Goal: Information Seeking & Learning: Check status

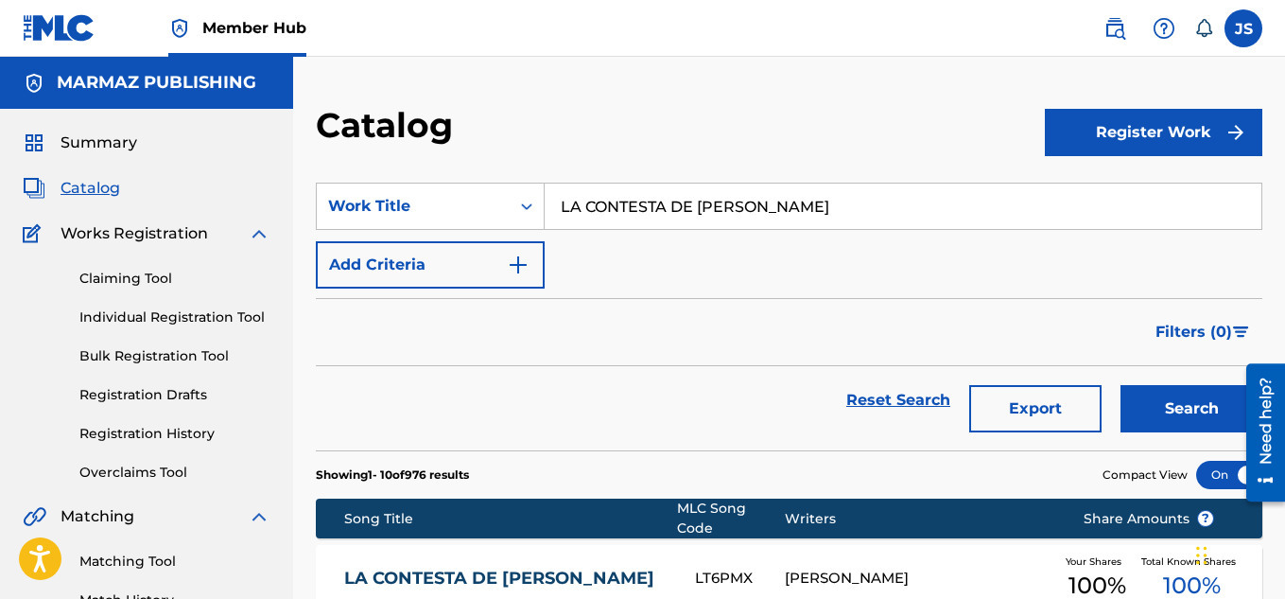
click at [84, 177] on span "Catalog" at bounding box center [91, 188] width 60 height 23
click at [444, 204] on div "Work Title" at bounding box center [413, 206] width 170 height 23
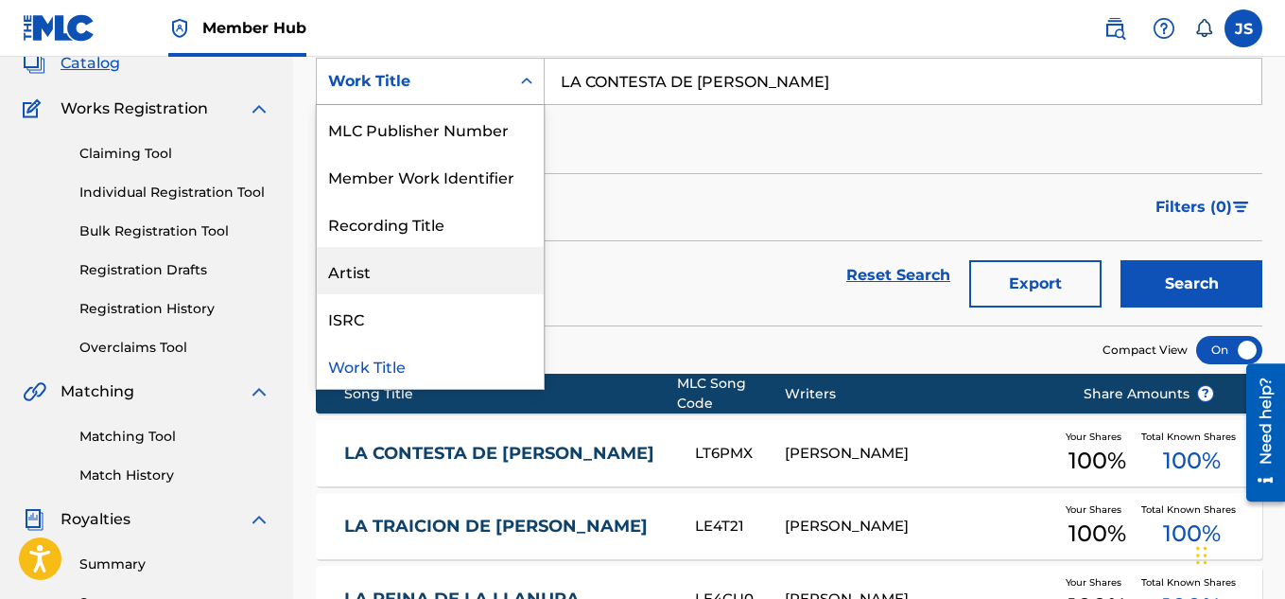
scroll to position [126, 0]
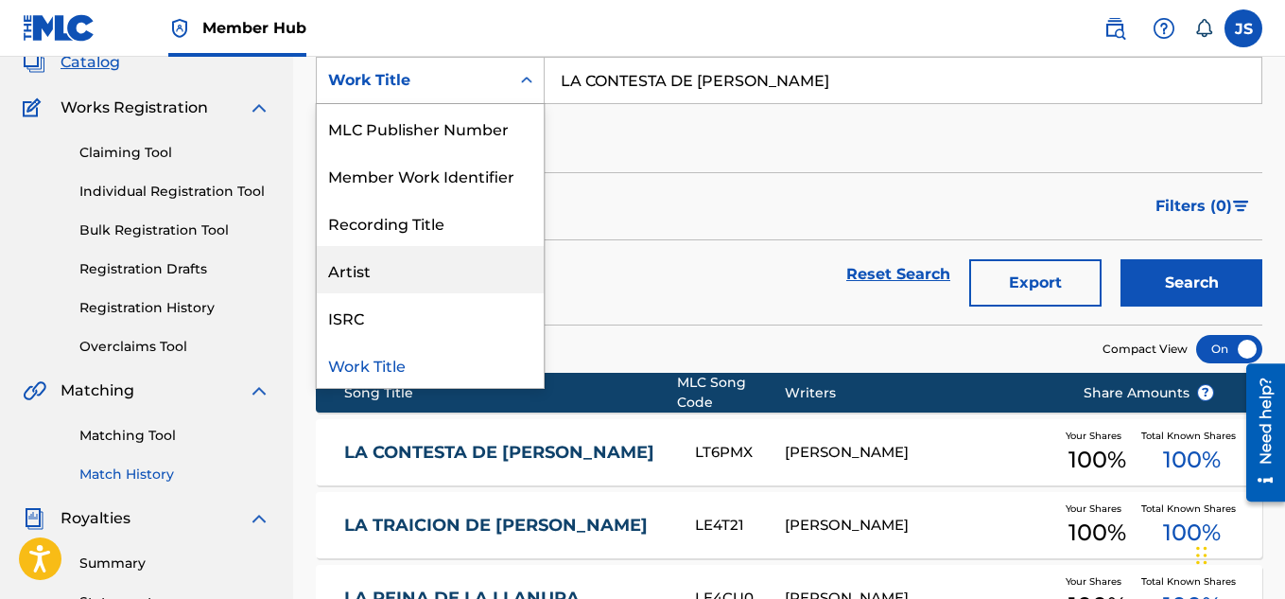
click at [126, 465] on link "Match History" at bounding box center [174, 474] width 191 height 20
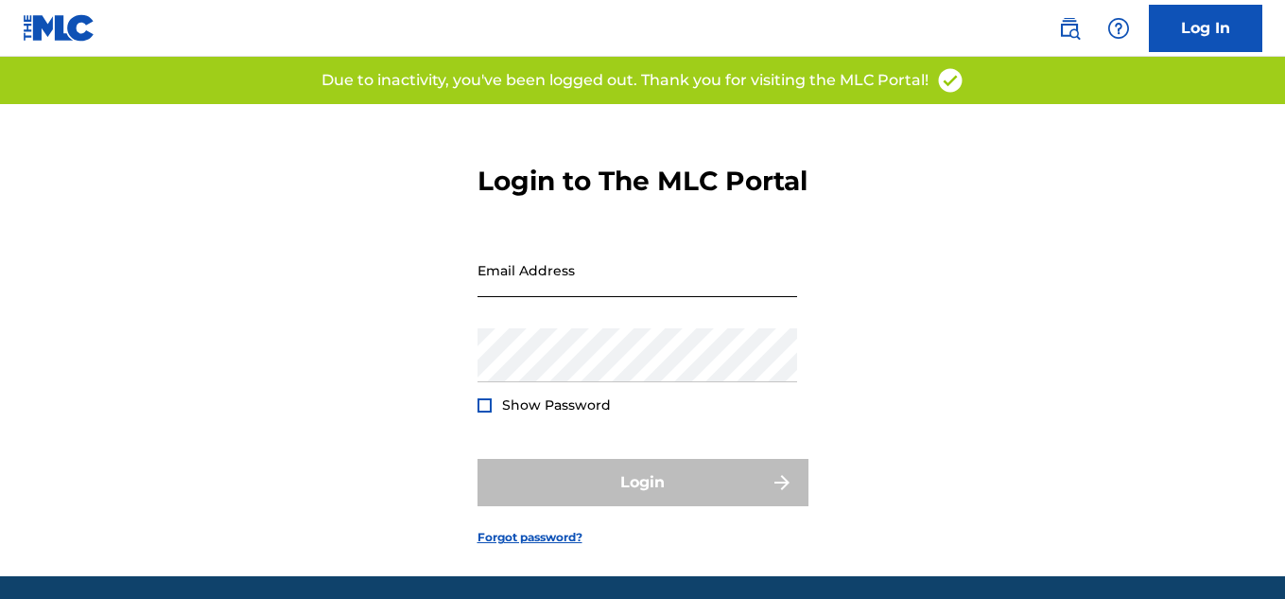
click at [536, 297] on input "Email Address" at bounding box center [638, 270] width 320 height 54
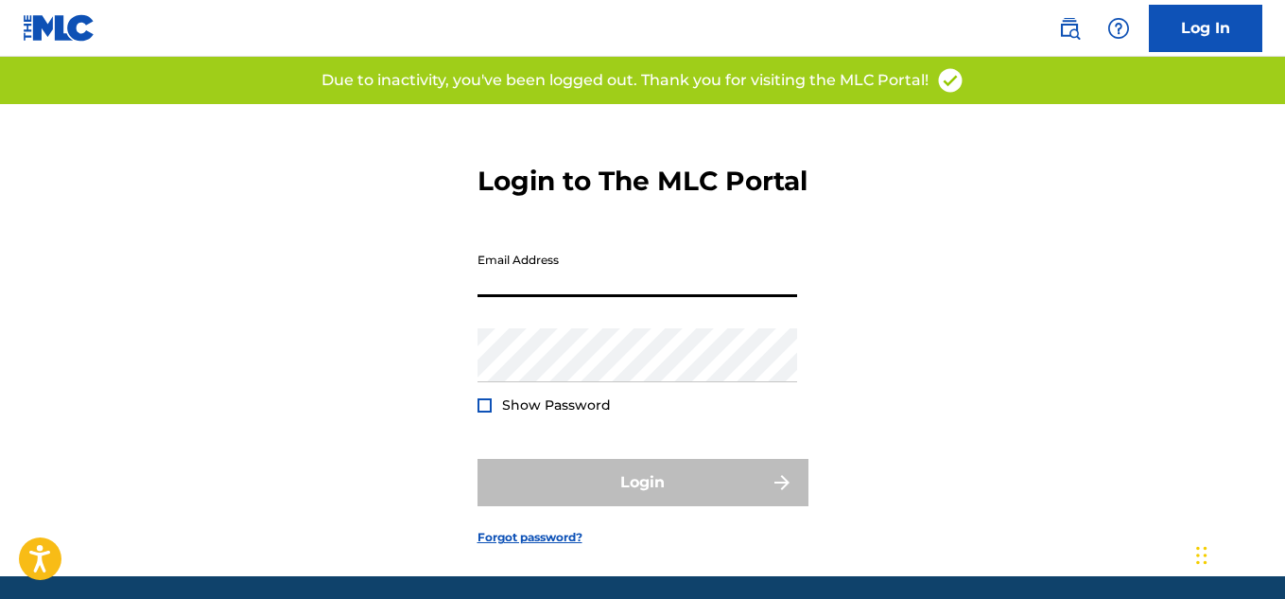
type input "[EMAIL_ADDRESS][DOMAIN_NAME]"
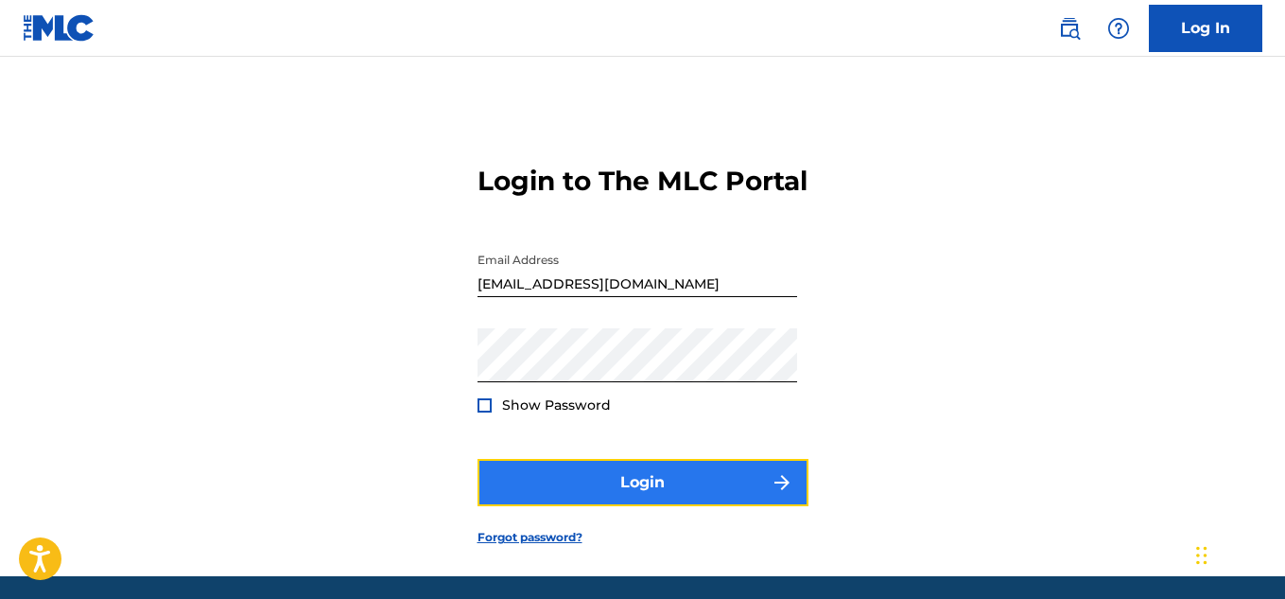
click at [607, 497] on button "Login" at bounding box center [643, 482] width 331 height 47
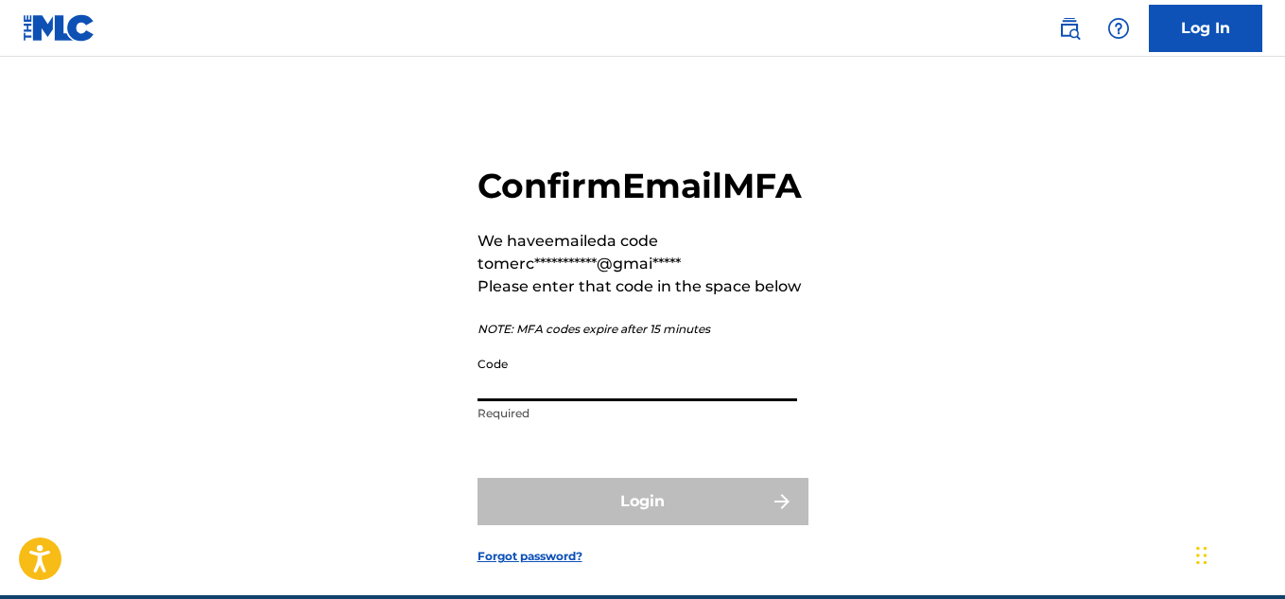
click at [560, 401] on input "Code" at bounding box center [638, 374] width 320 height 54
paste input "029306"
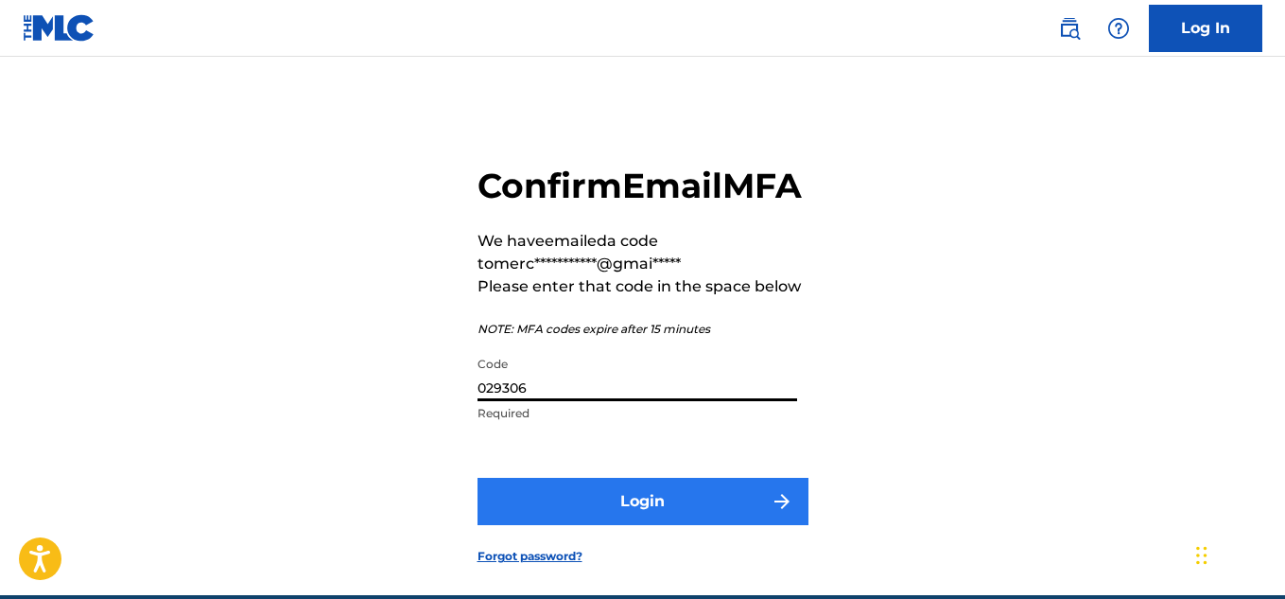
type input "029306"
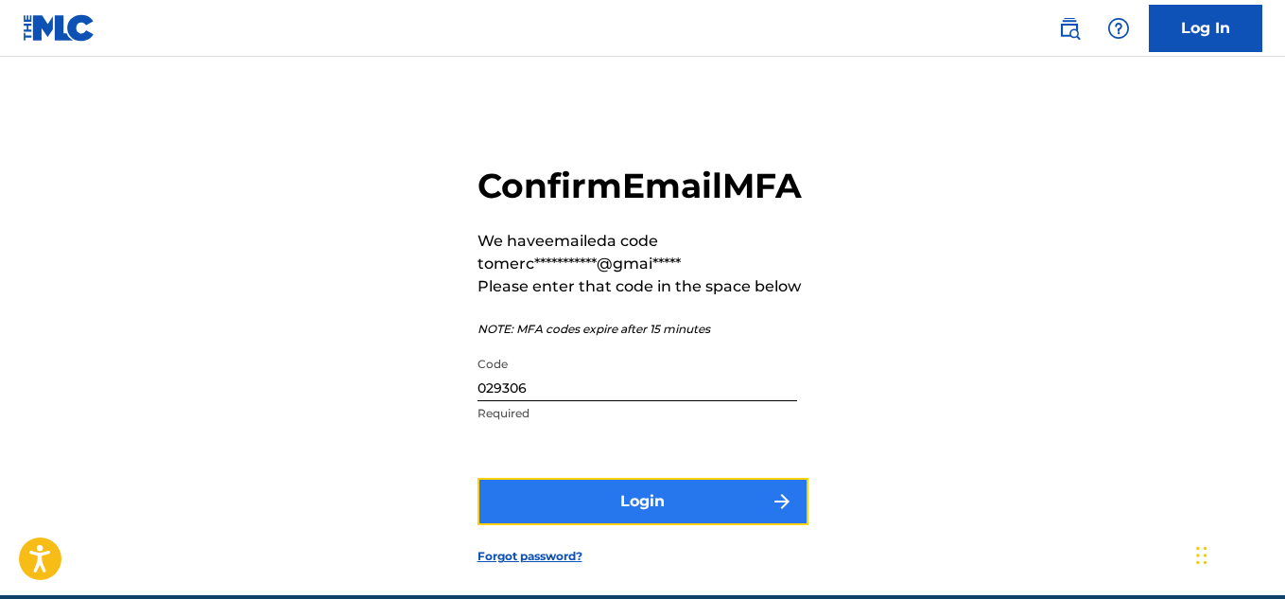
click at [562, 525] on button "Login" at bounding box center [643, 501] width 331 height 47
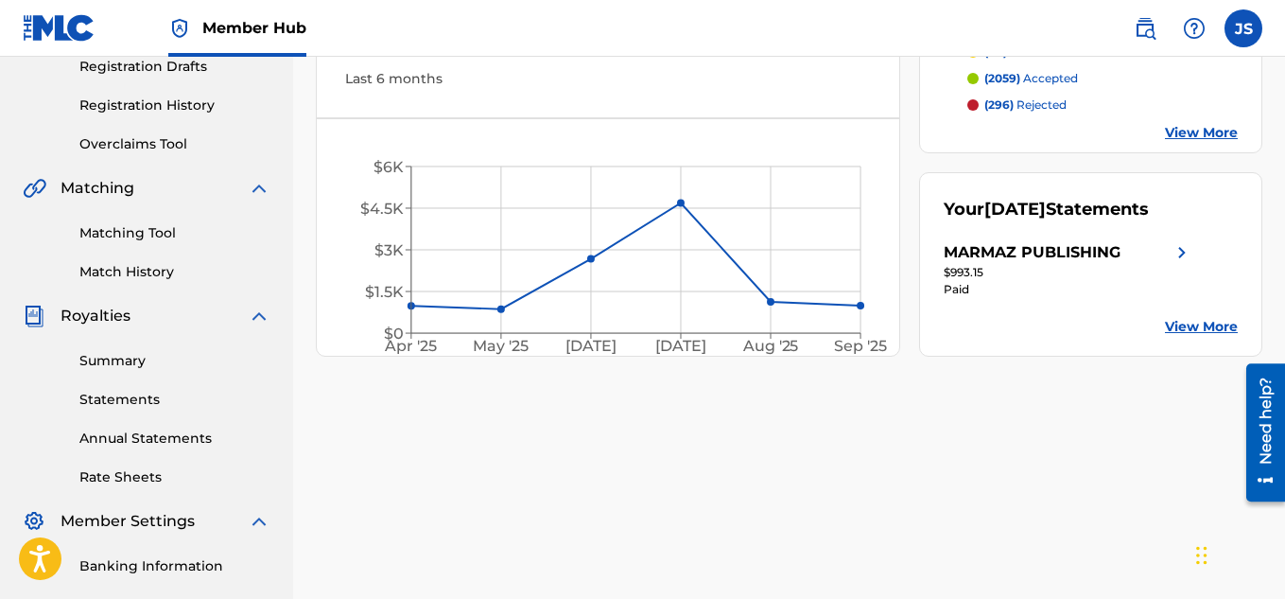
scroll to position [350, 0]
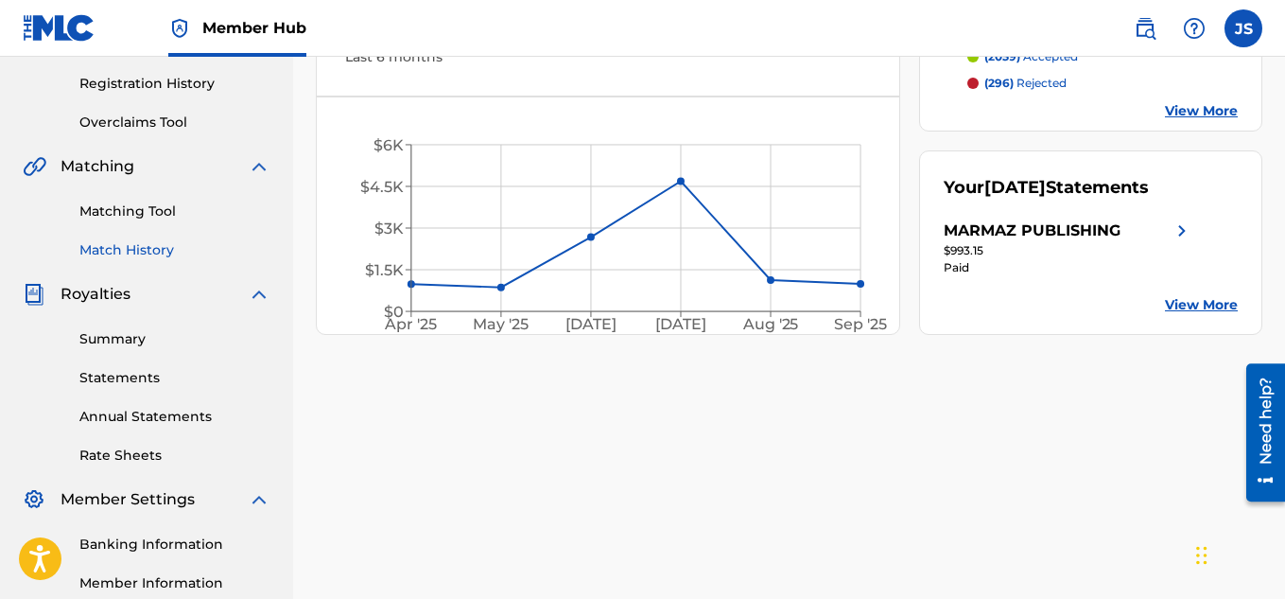
click at [129, 251] on link "Match History" at bounding box center [174, 250] width 191 height 20
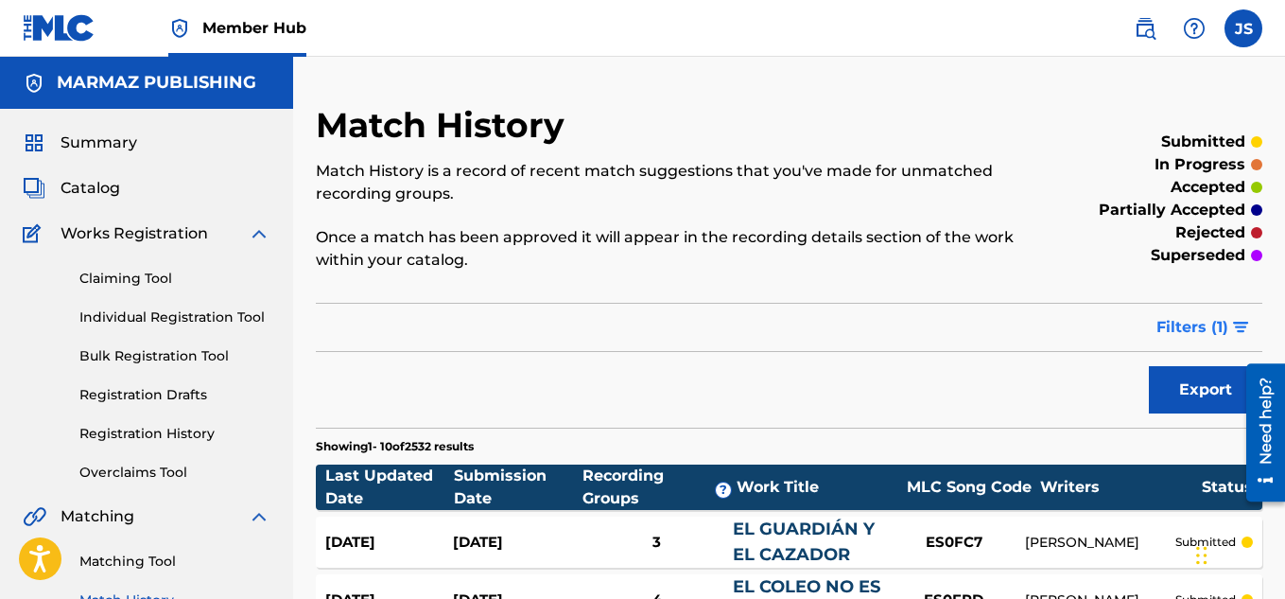
click at [1203, 325] on span "Filters ( 1 )" at bounding box center [1193, 327] width 72 height 23
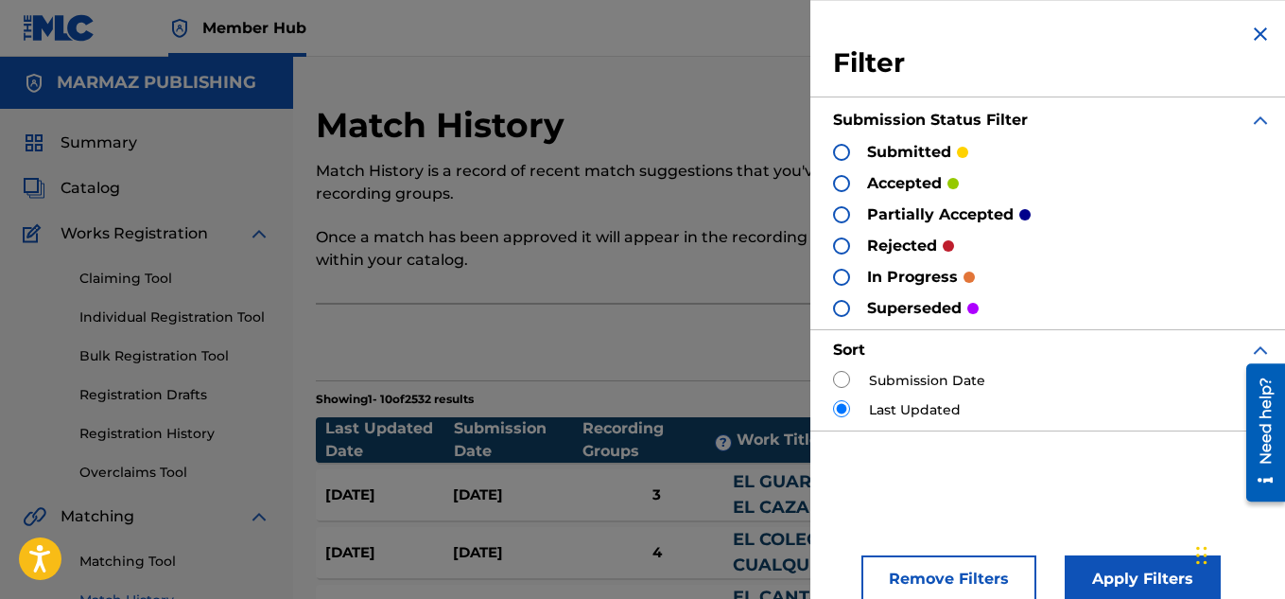
click at [1252, 32] on img at bounding box center [1260, 34] width 23 height 23
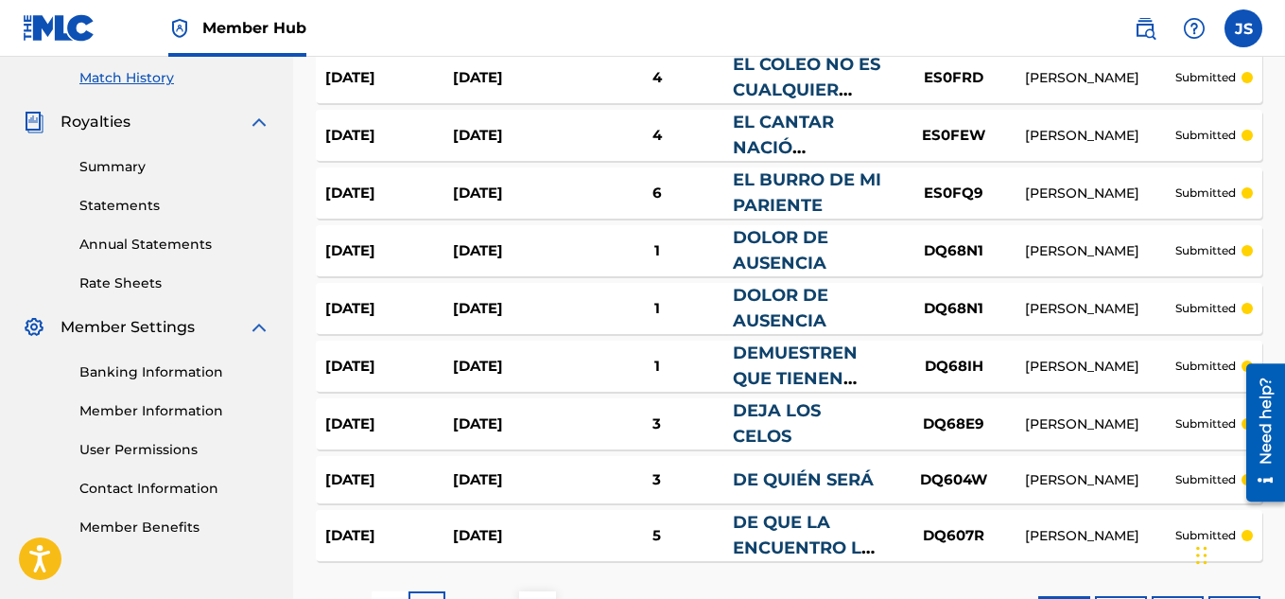
scroll to position [672, 0]
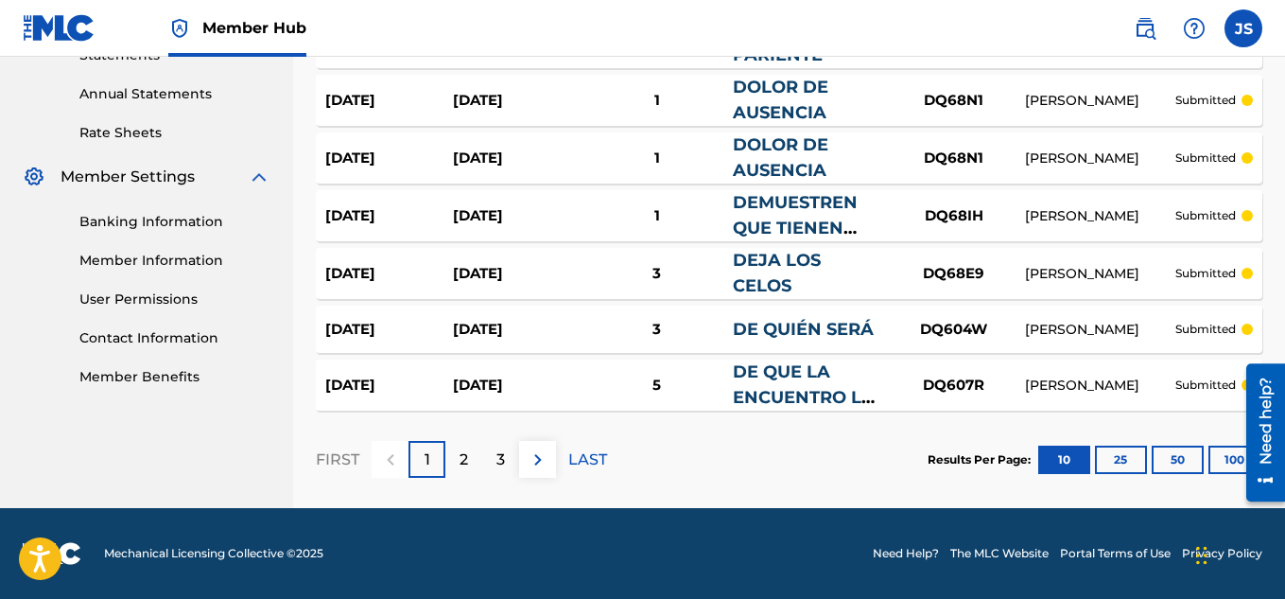
click at [1236, 452] on div at bounding box center [1258, 433] width 53 height 152
click at [1226, 462] on button "100" at bounding box center [1235, 459] width 52 height 28
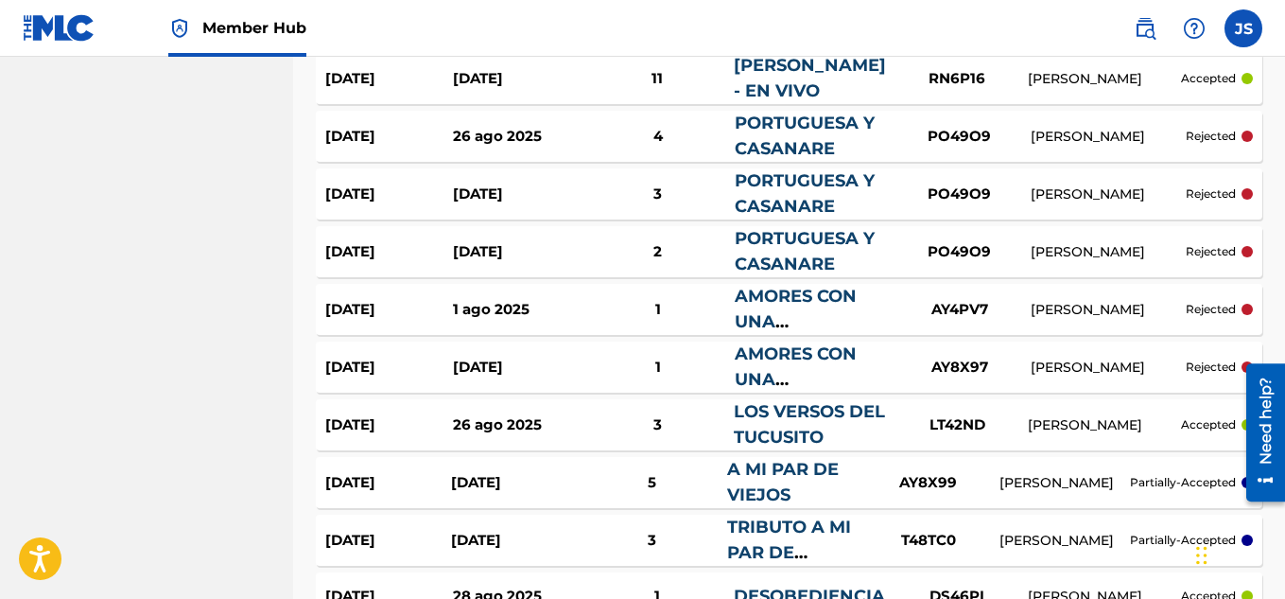
scroll to position [4526, 0]
click at [665, 230] on div "18 sept 2025 3 sept 2025 2 PORTUGUESA Y CASANARE PO49O9 OLINDO JOSE RAMIREZ rej…" at bounding box center [789, 250] width 947 height 51
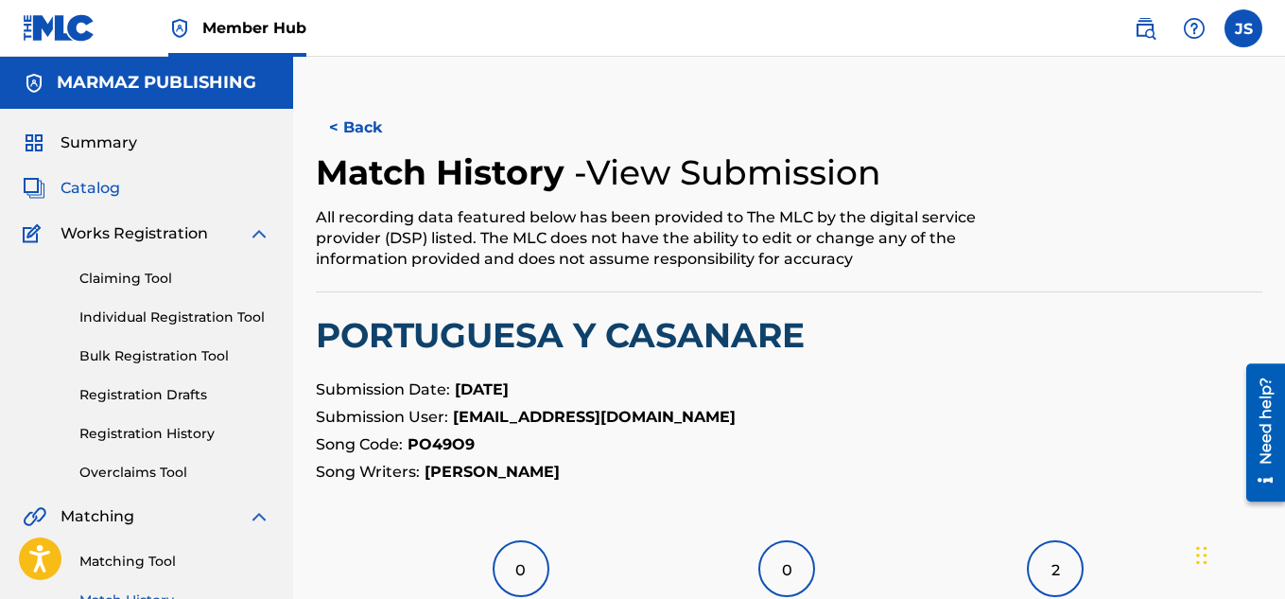
click at [93, 194] on span "Catalog" at bounding box center [91, 188] width 60 height 23
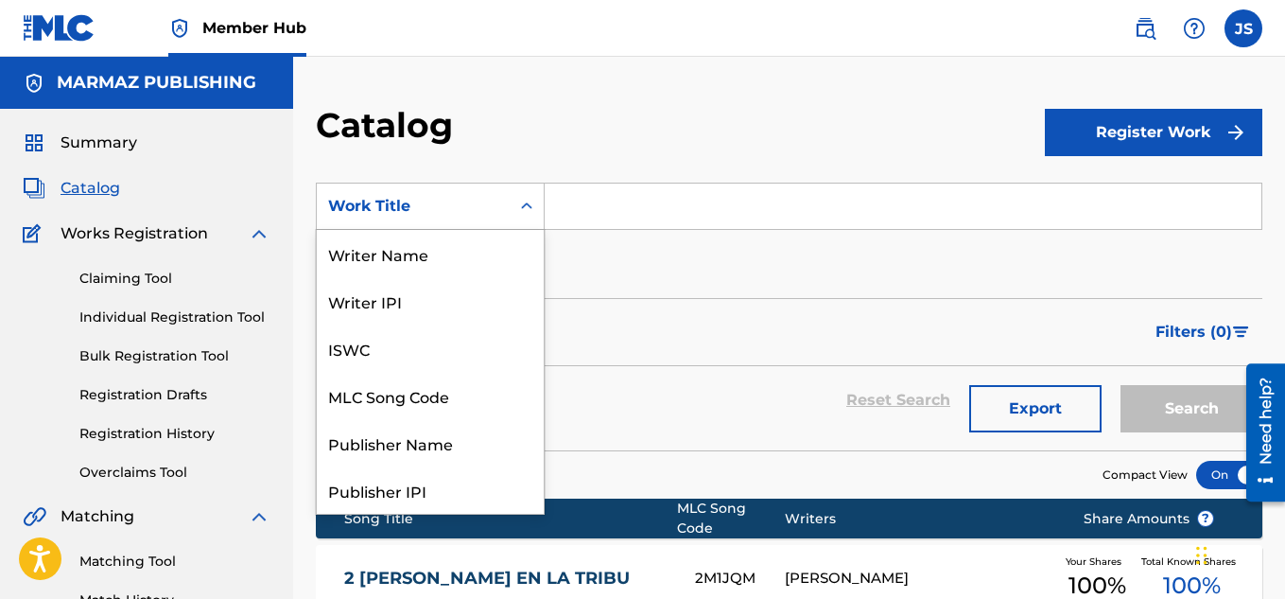
click at [484, 188] on div "Work Title" at bounding box center [413, 206] width 193 height 36
click at [399, 247] on div "Writer Name" at bounding box center [430, 253] width 227 height 47
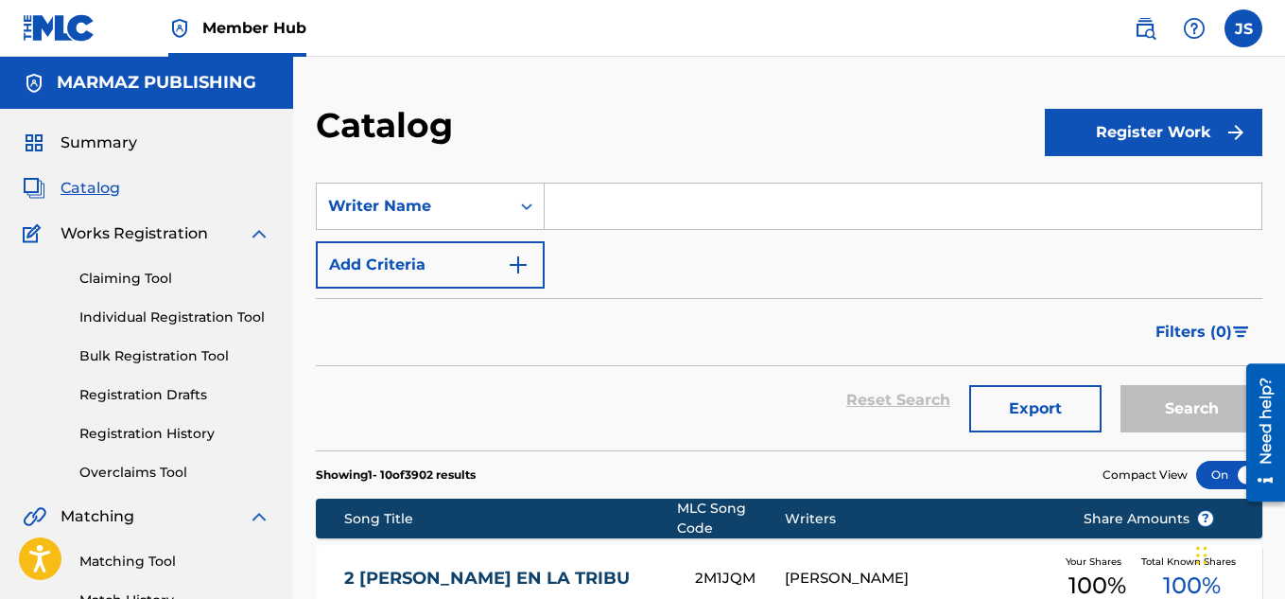
click at [610, 186] on input "Search Form" at bounding box center [903, 205] width 717 height 45
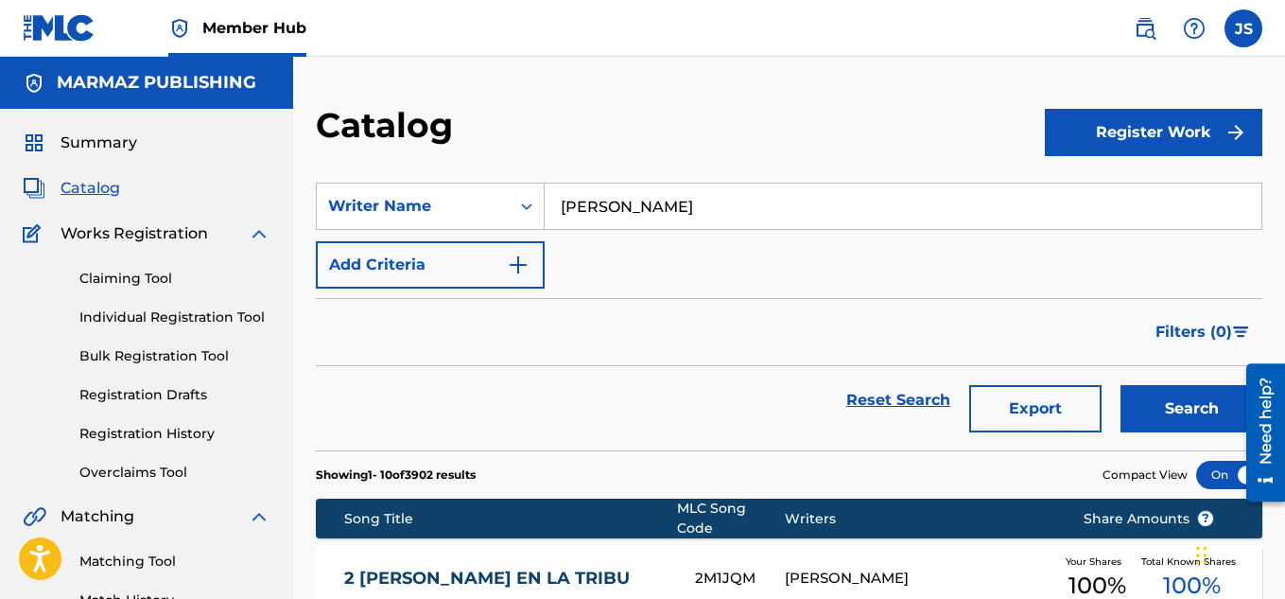
type input "OLINDO JOSE RAMIREZ"
click at [1121, 385] on button "Search" at bounding box center [1192, 408] width 142 height 47
click at [162, 439] on link "Registration History" at bounding box center [174, 434] width 191 height 20
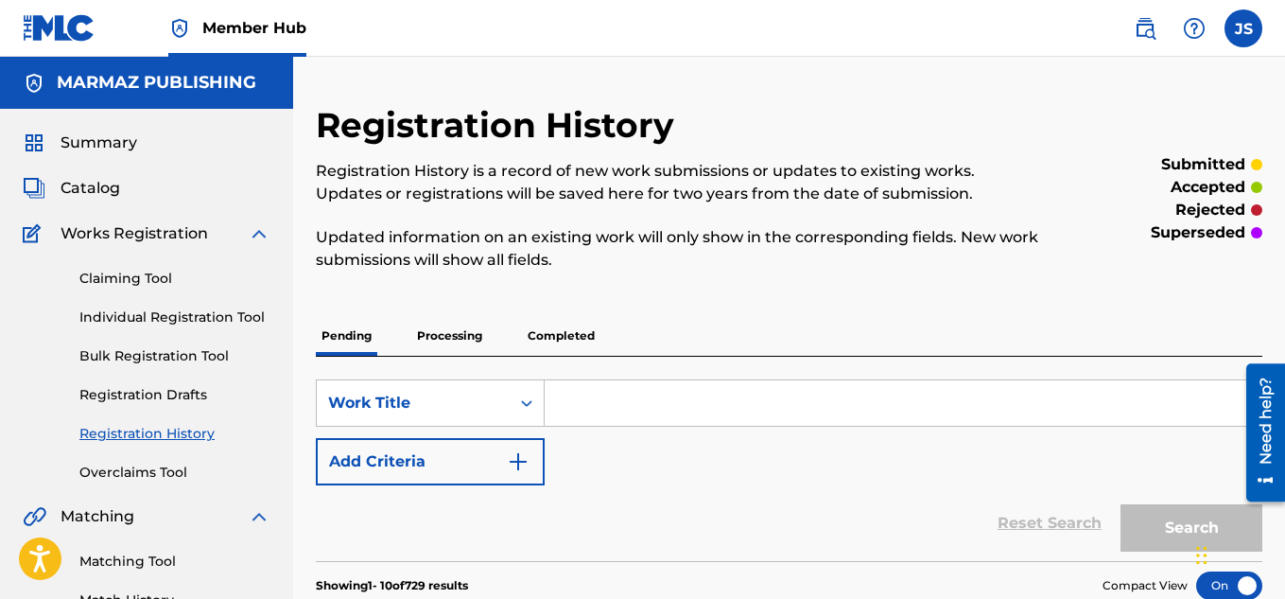
scroll to position [227, 0]
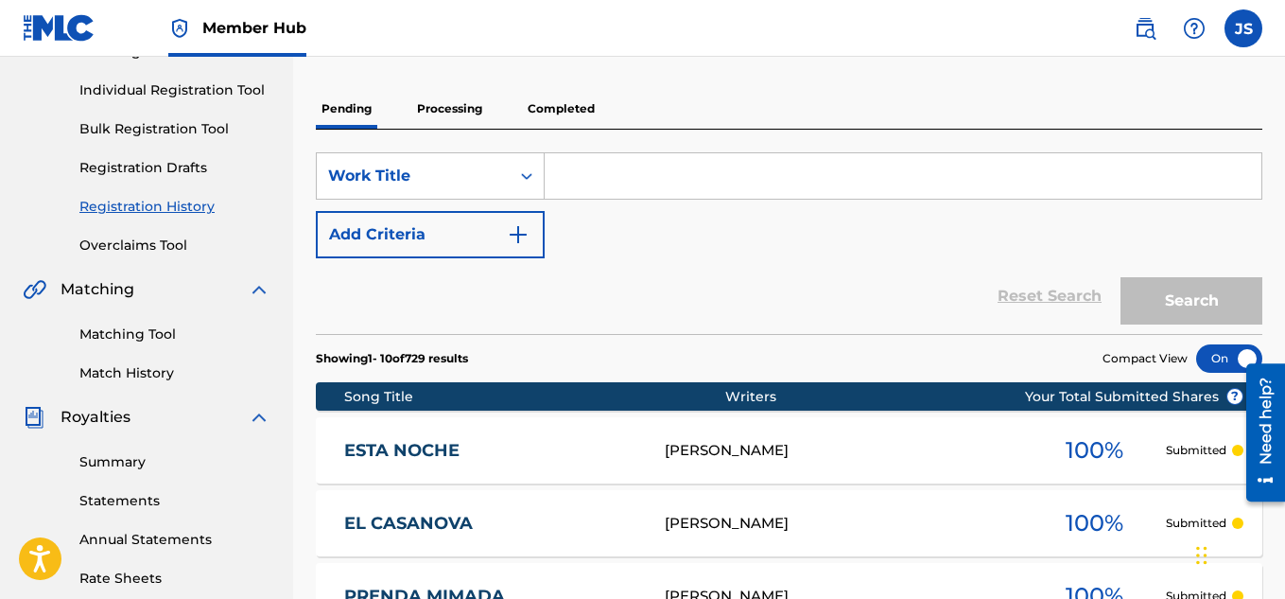
click at [667, 172] on input "Search Form" at bounding box center [903, 175] width 717 height 45
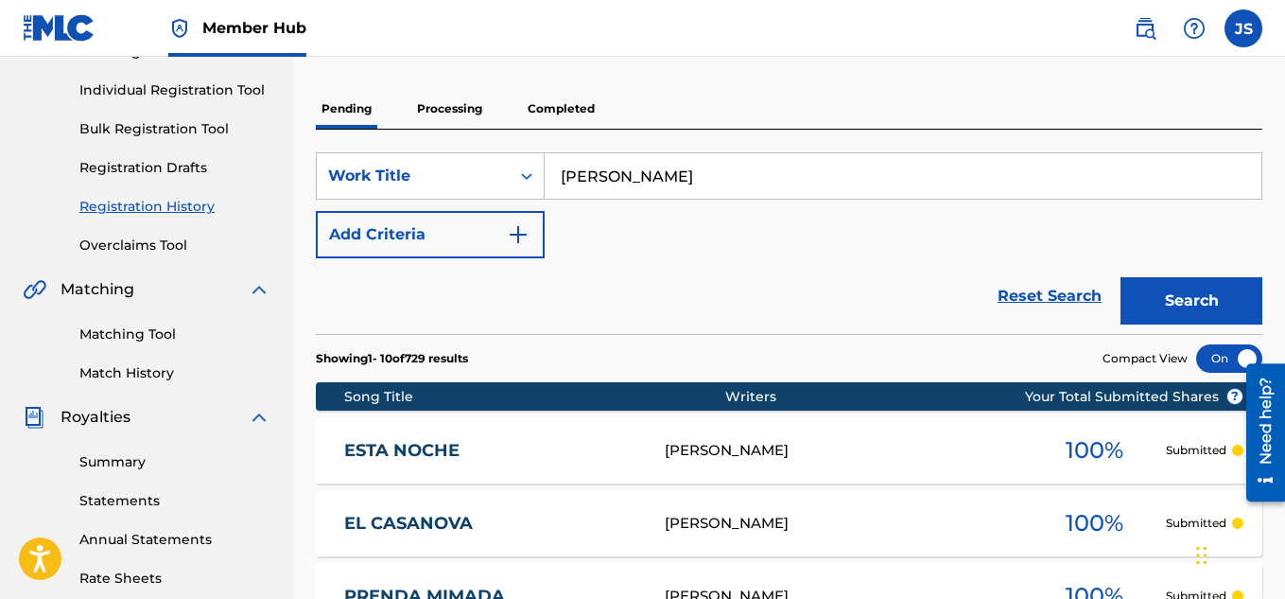
type input "OLINDO JOSE RAMIREZ"
click at [1121, 277] on button "Search" at bounding box center [1192, 300] width 142 height 47
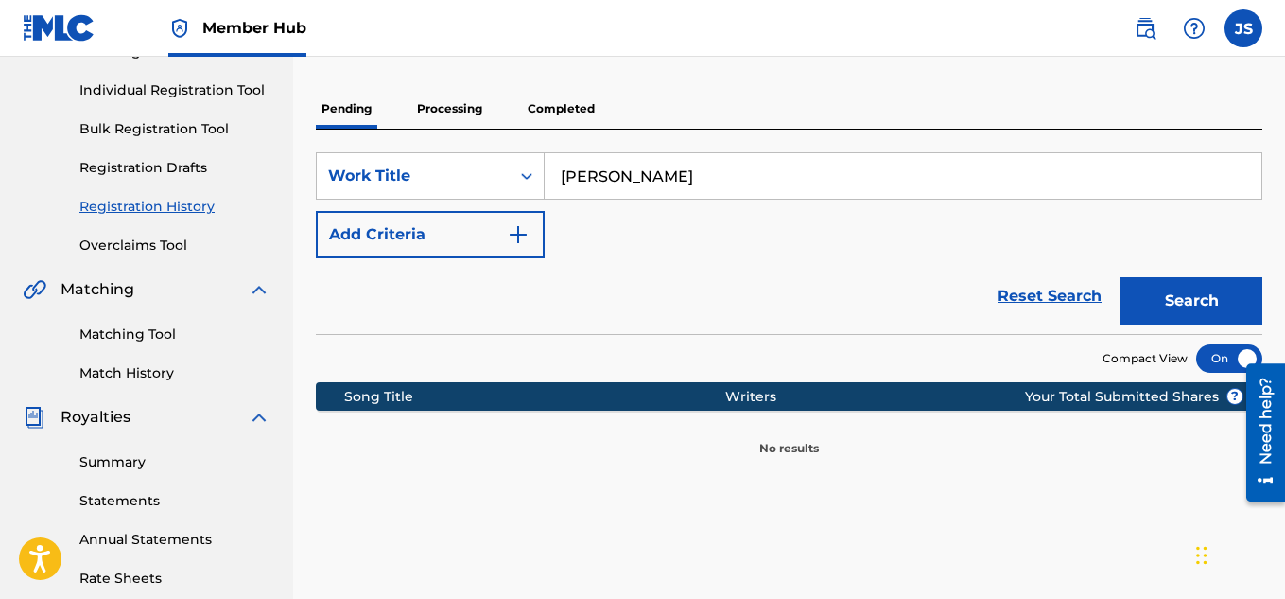
scroll to position [0, 0]
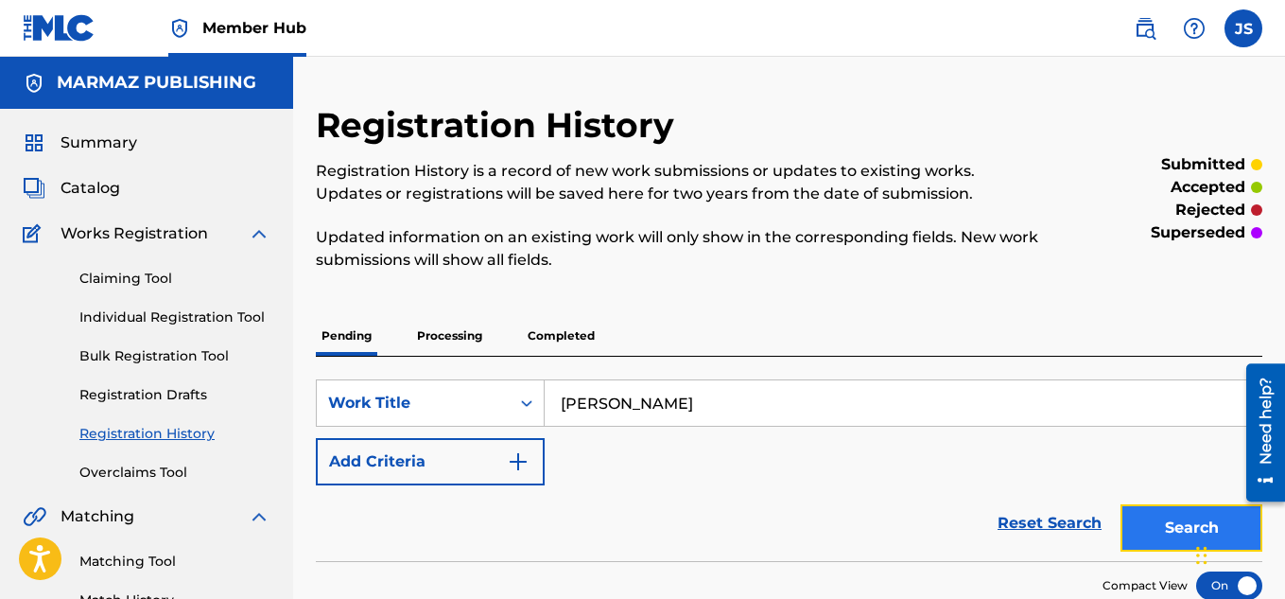
click at [1124, 508] on button "Search" at bounding box center [1192, 527] width 142 height 47
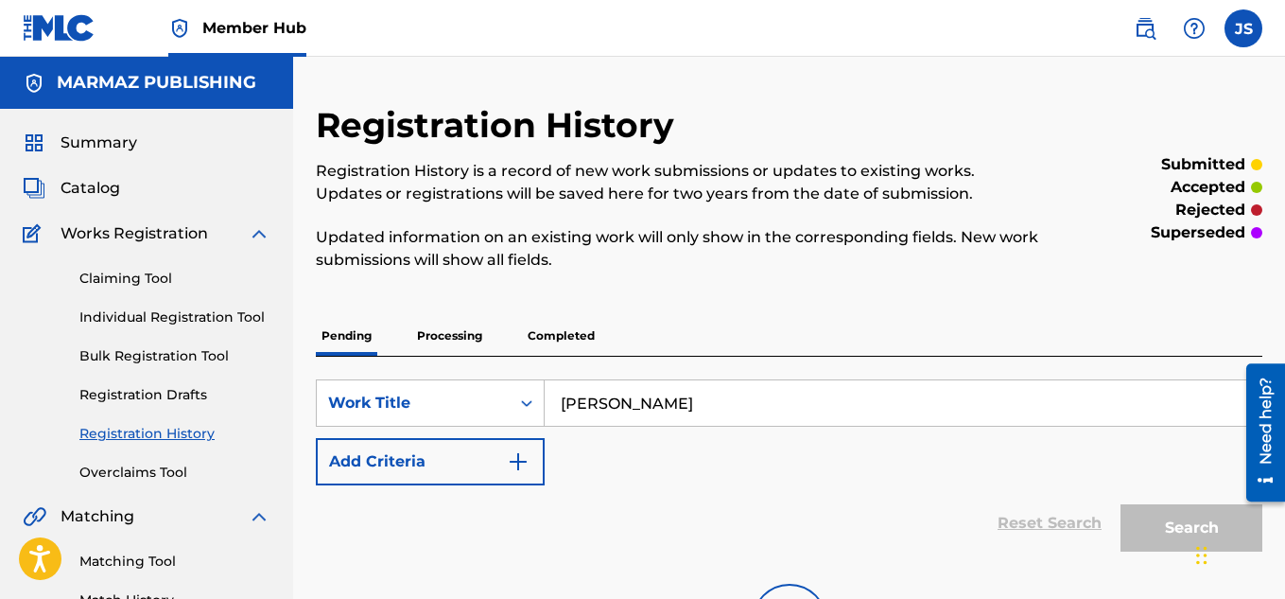
scroll to position [195, 0]
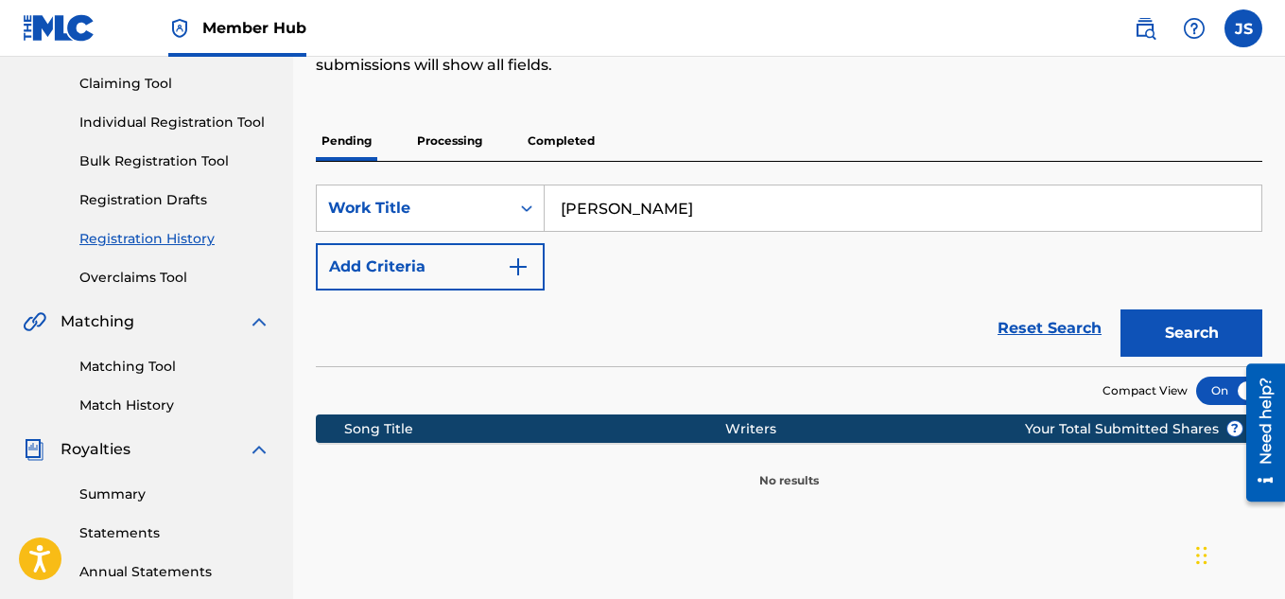
click at [709, 392] on section "Compact View" at bounding box center [789, 385] width 947 height 39
click at [458, 141] on p "Processing" at bounding box center [449, 141] width 77 height 40
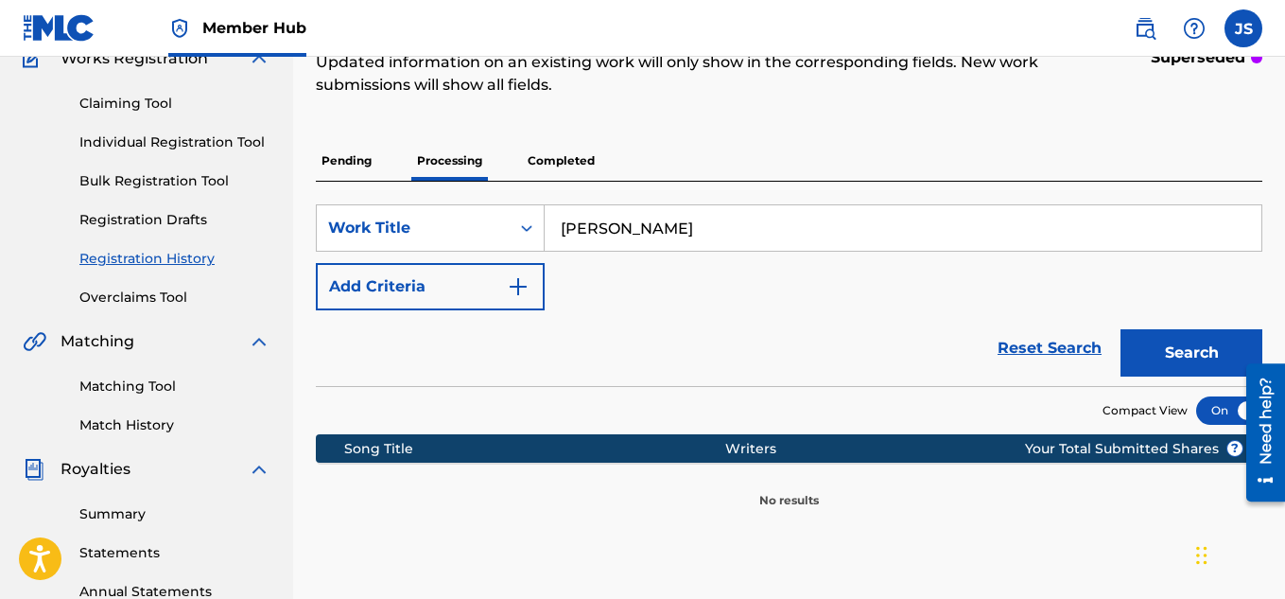
scroll to position [255, 0]
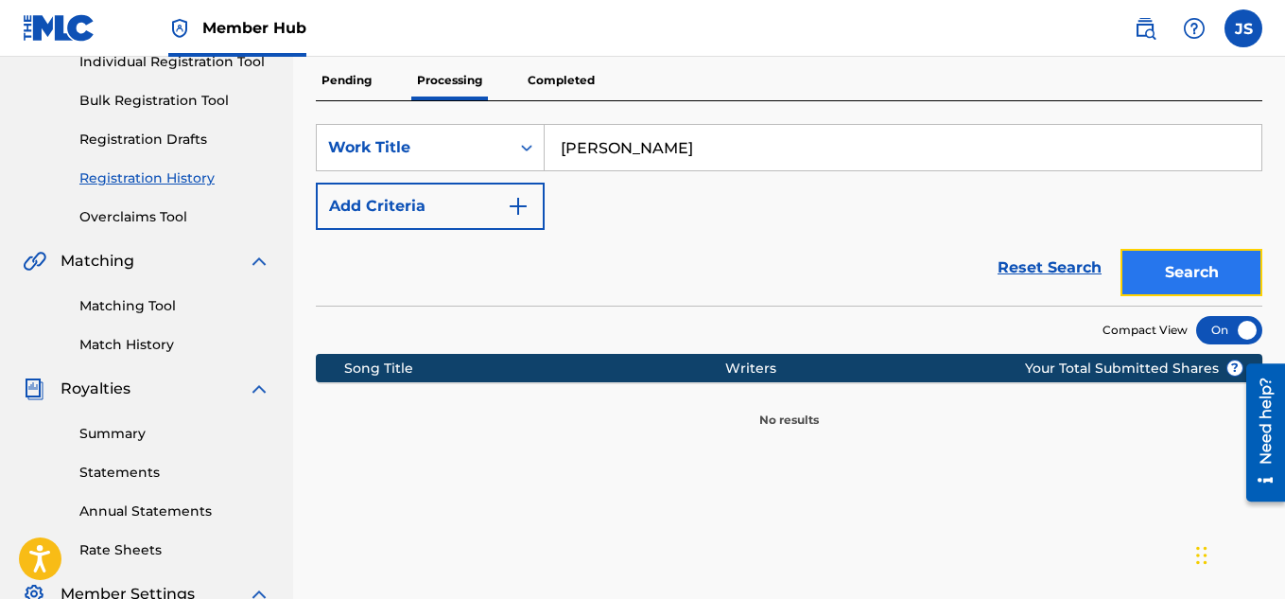
click at [1180, 272] on button "Search" at bounding box center [1192, 272] width 142 height 47
click at [556, 78] on p "Completed" at bounding box center [561, 81] width 78 height 40
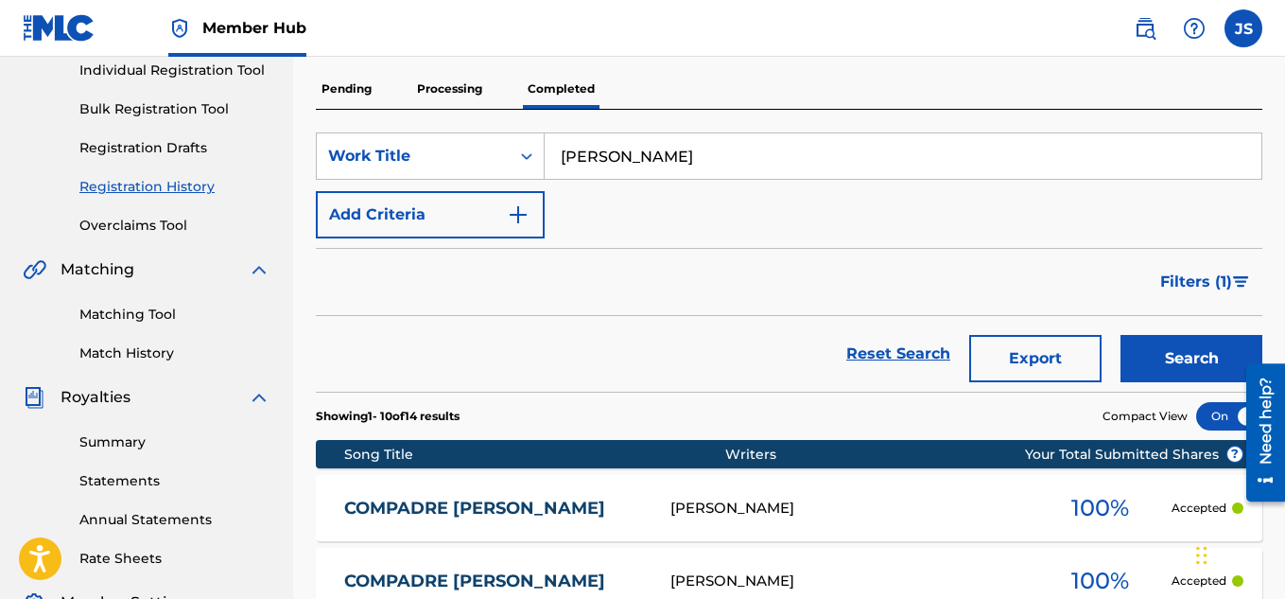
scroll to position [246, 0]
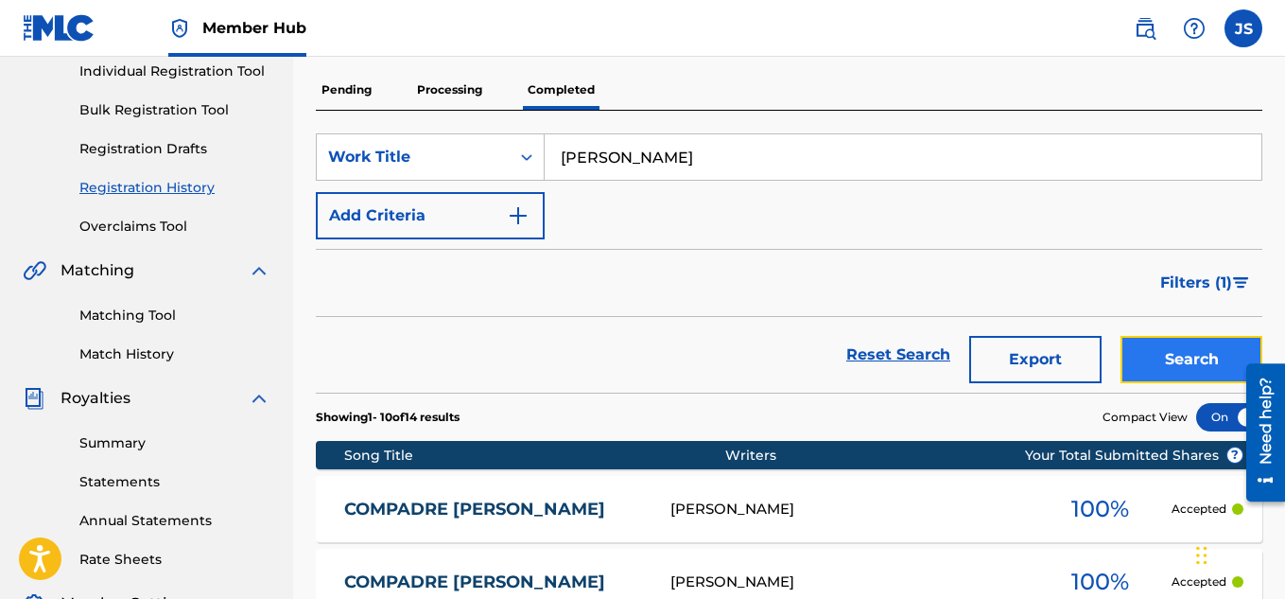
click at [1160, 356] on button "Search" at bounding box center [1192, 359] width 142 height 47
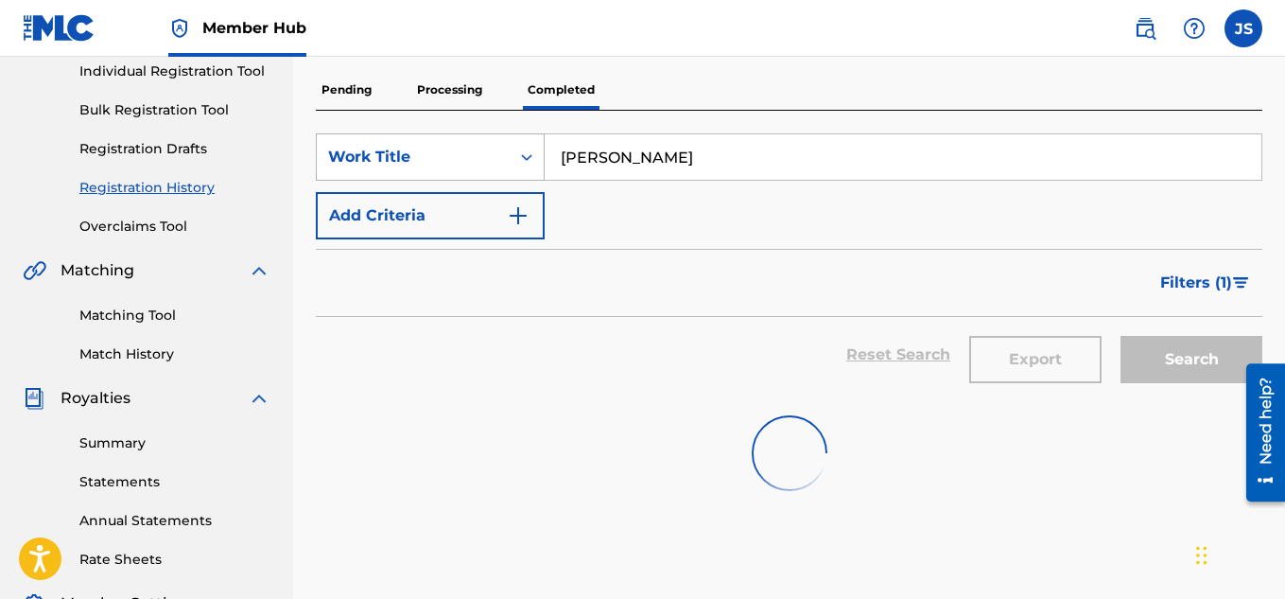
click at [489, 155] on div "Work Title" at bounding box center [413, 157] width 170 height 23
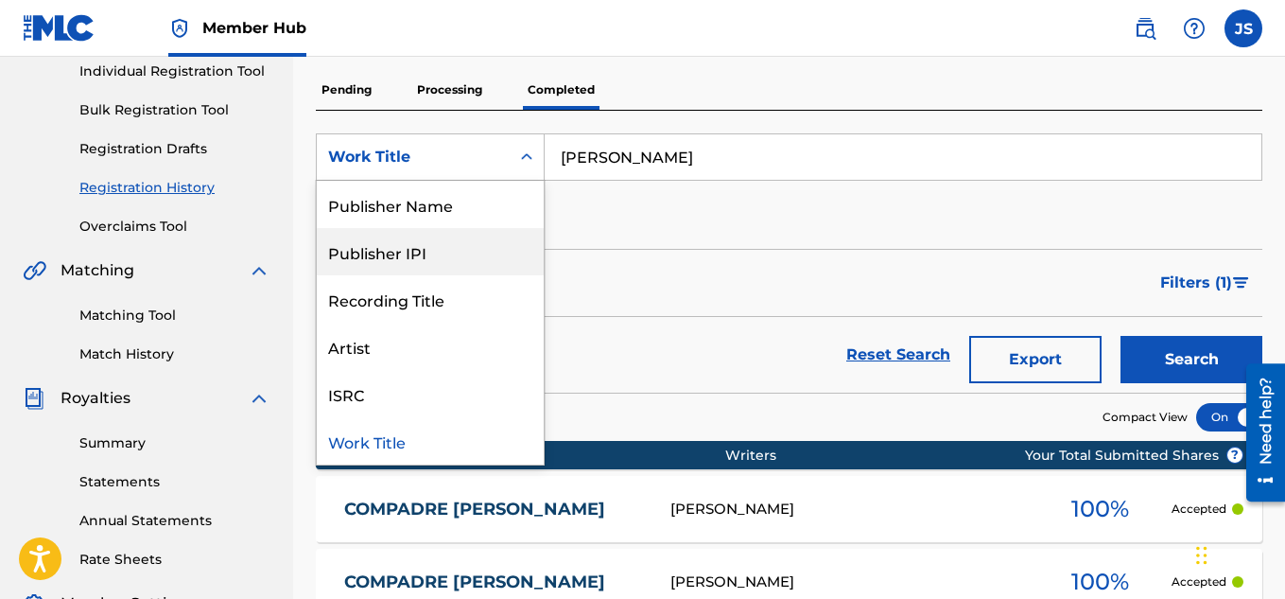
scroll to position [0, 0]
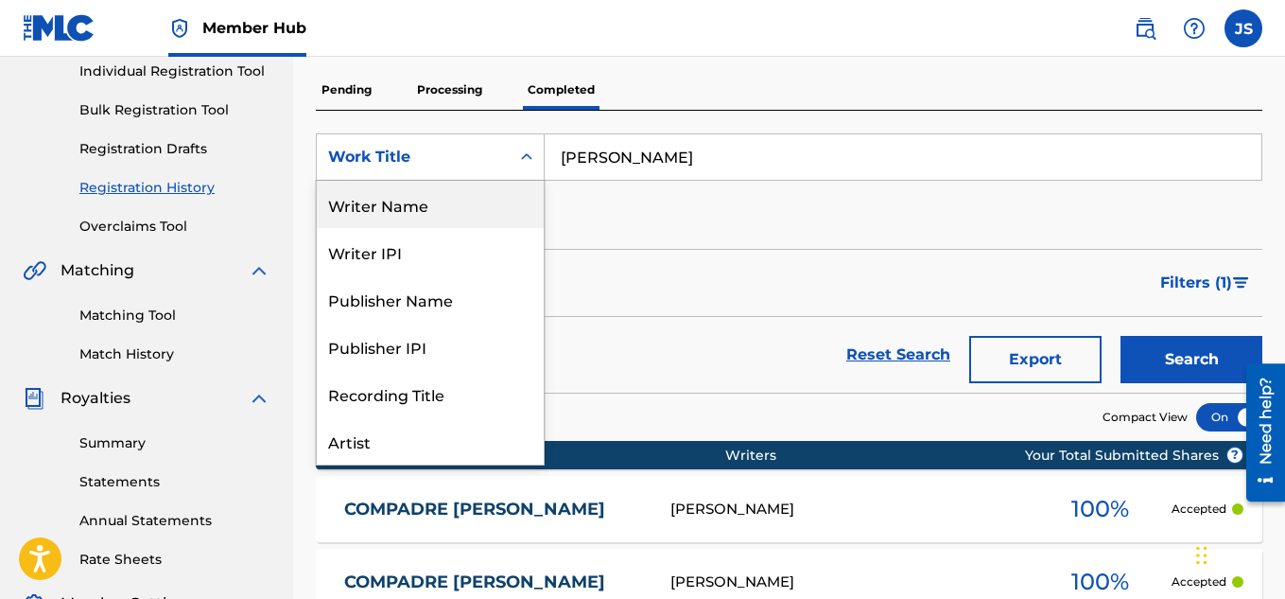
click at [402, 196] on div "Writer Name" at bounding box center [430, 204] width 227 height 47
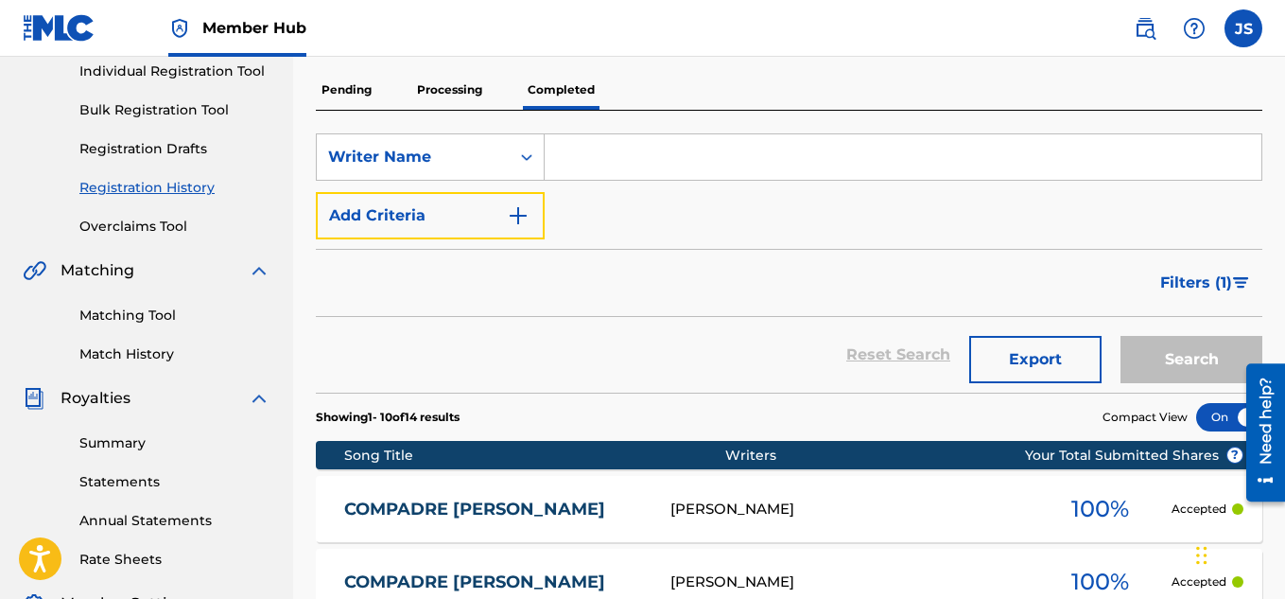
drag, startPoint x: 402, startPoint y: 196, endPoint x: 636, endPoint y: 146, distance: 239.8
click at [636, 146] on div "SearchWithCriteria8c0aa181-9c92-4f16-879c-29050b12785b Writer Name Add Criteria" at bounding box center [789, 186] width 947 height 106
click at [617, 161] on input "Search Form" at bounding box center [903, 156] width 717 height 45
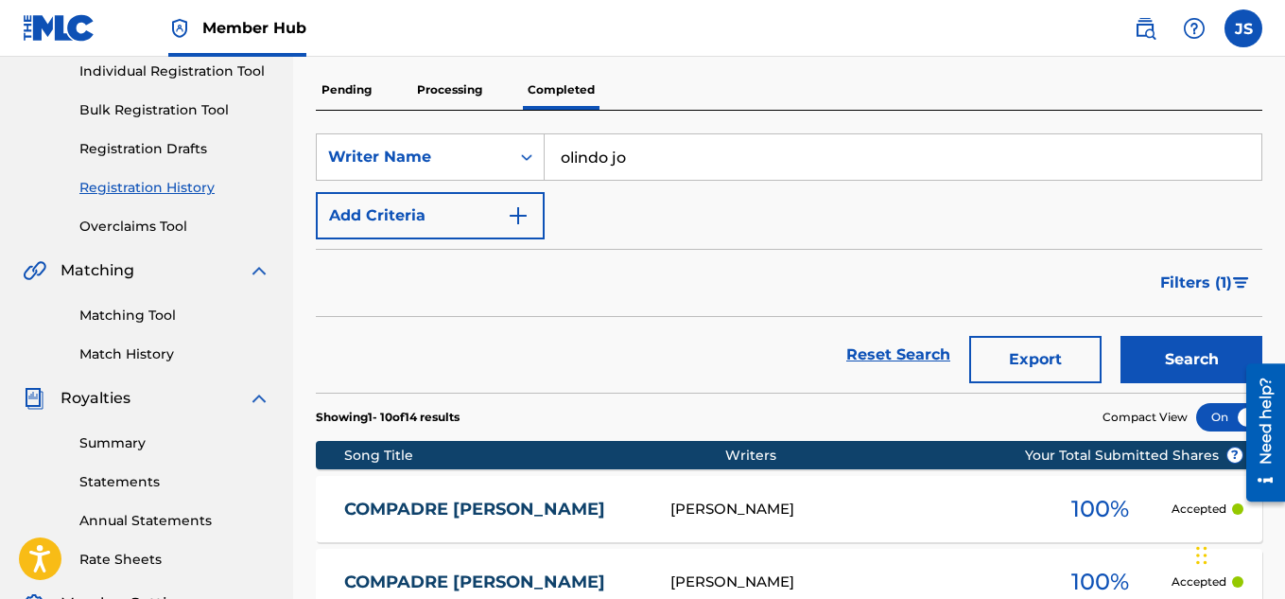
type input "OLINDO JOSE RAMIREZ"
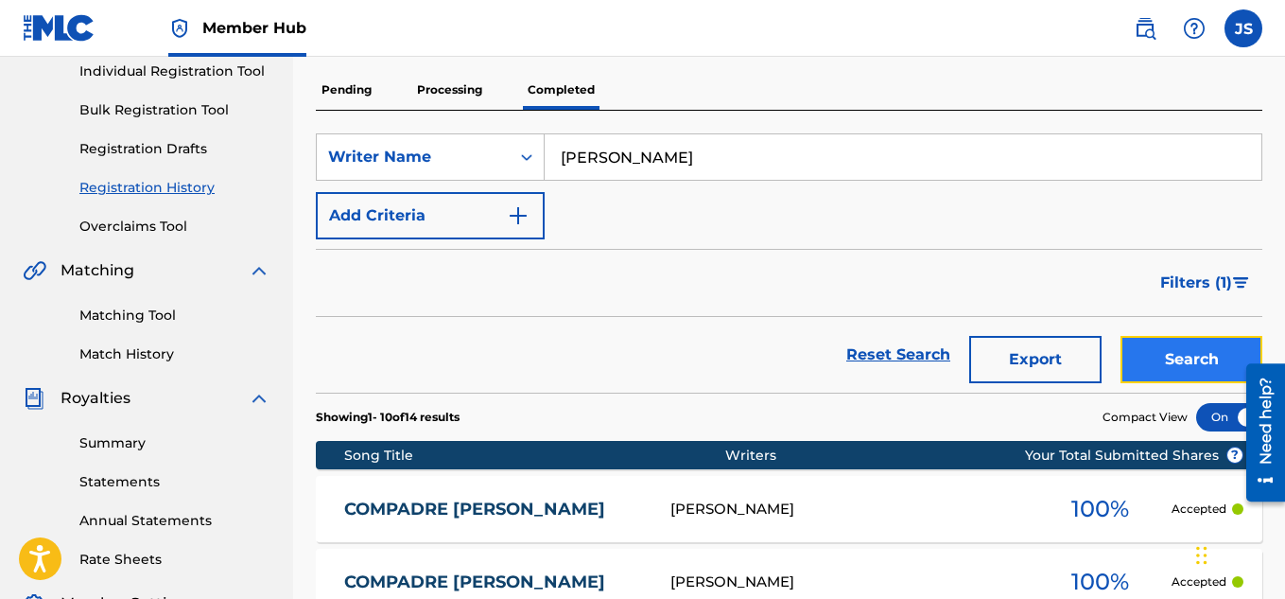
click at [1168, 365] on button "Search" at bounding box center [1192, 359] width 142 height 47
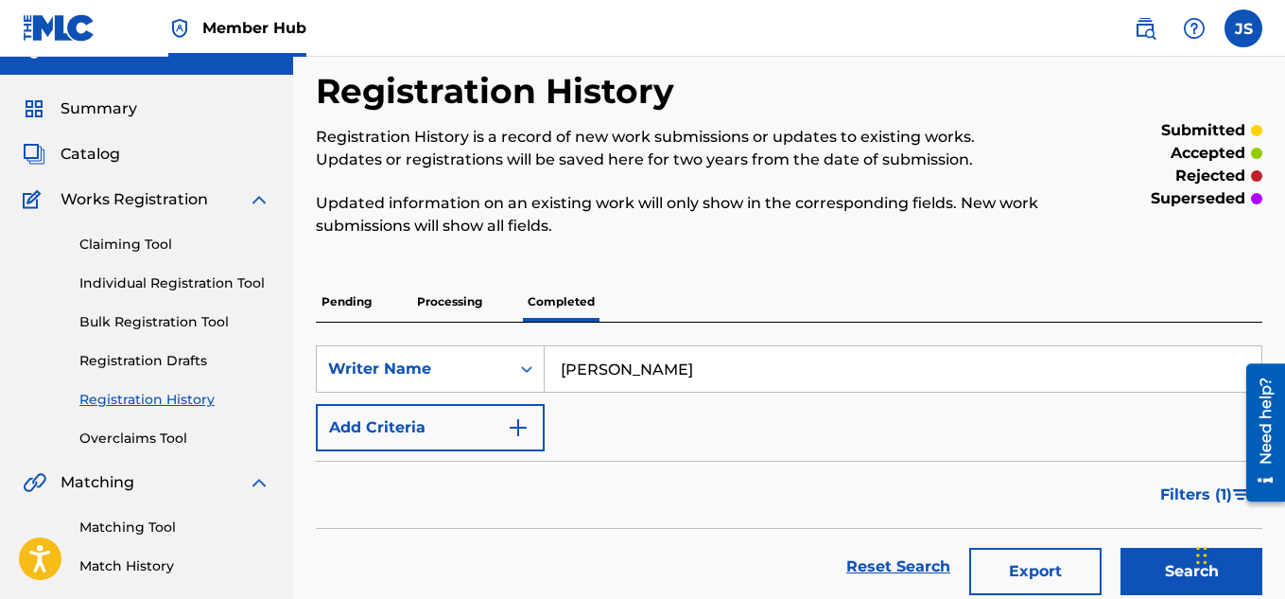
scroll to position [28, 0]
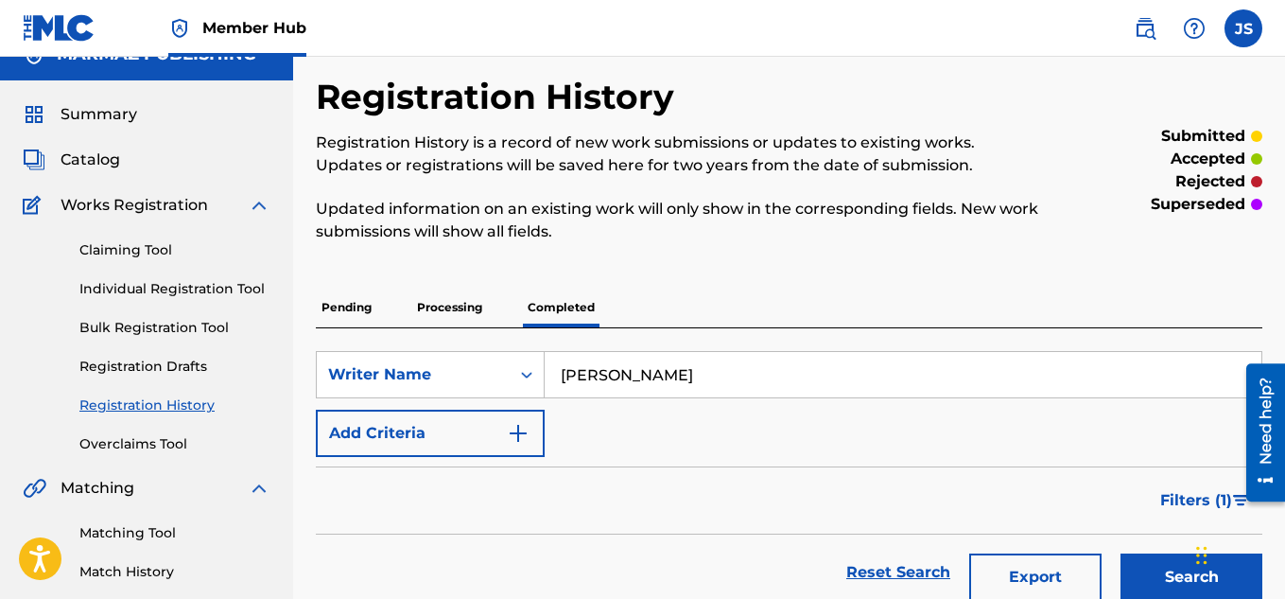
click at [461, 301] on p "Processing" at bounding box center [449, 307] width 77 height 40
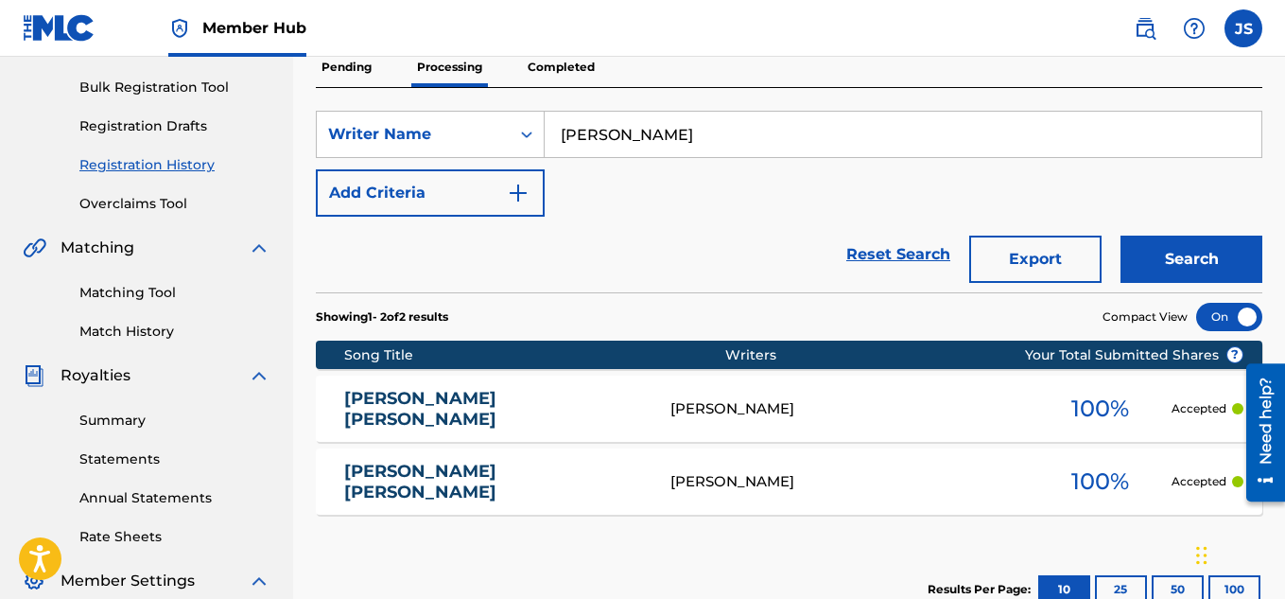
scroll to position [268, 0]
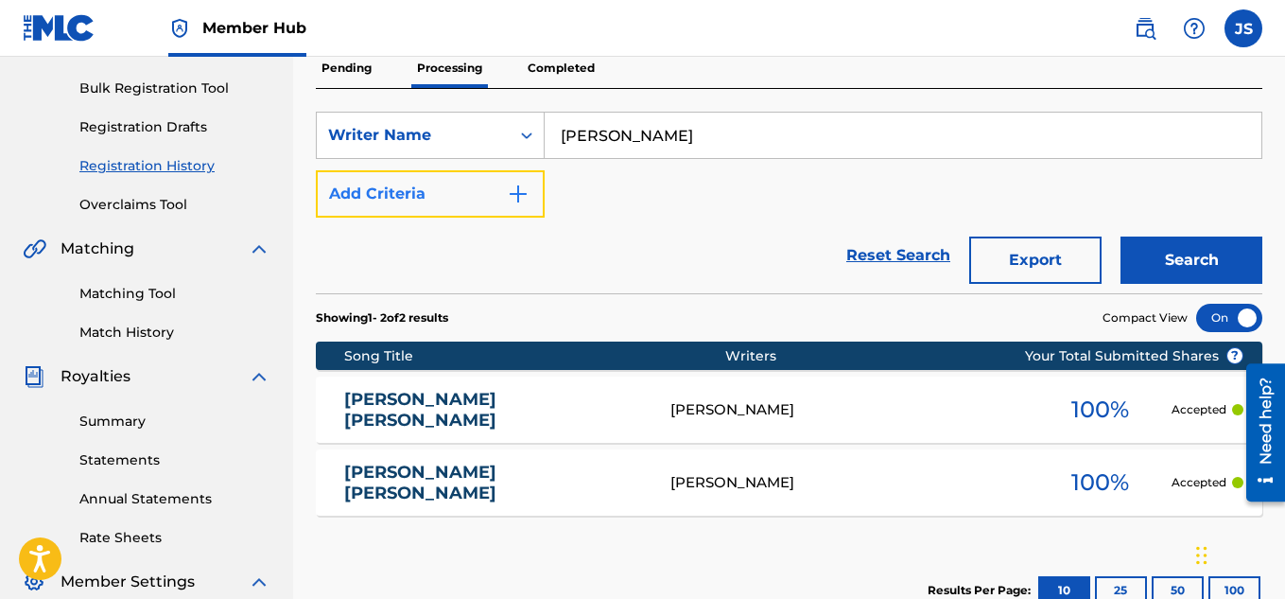
click at [410, 196] on button "Add Criteria" at bounding box center [430, 193] width 229 height 47
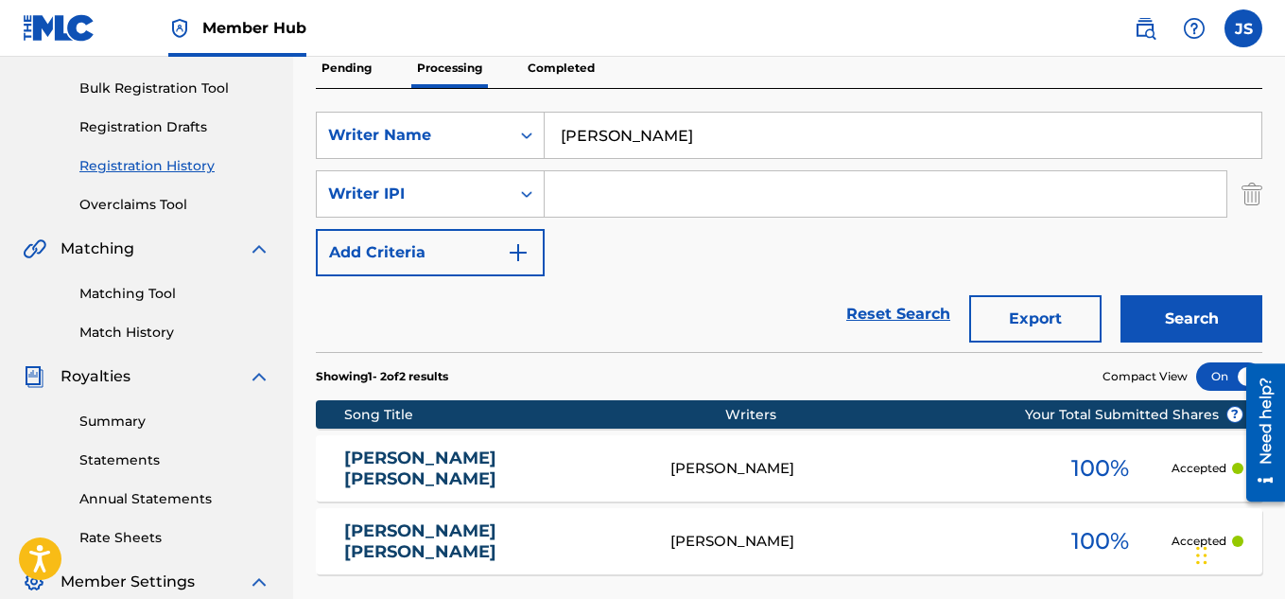
click at [343, 64] on p "Pending" at bounding box center [346, 68] width 61 height 40
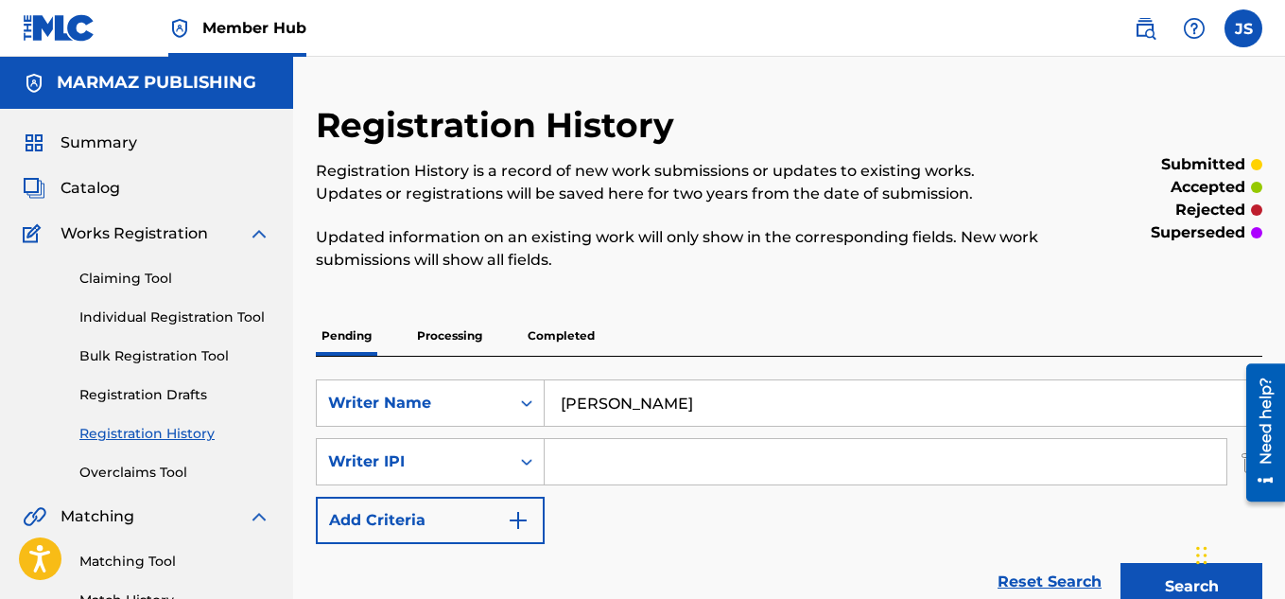
scroll to position [305, 0]
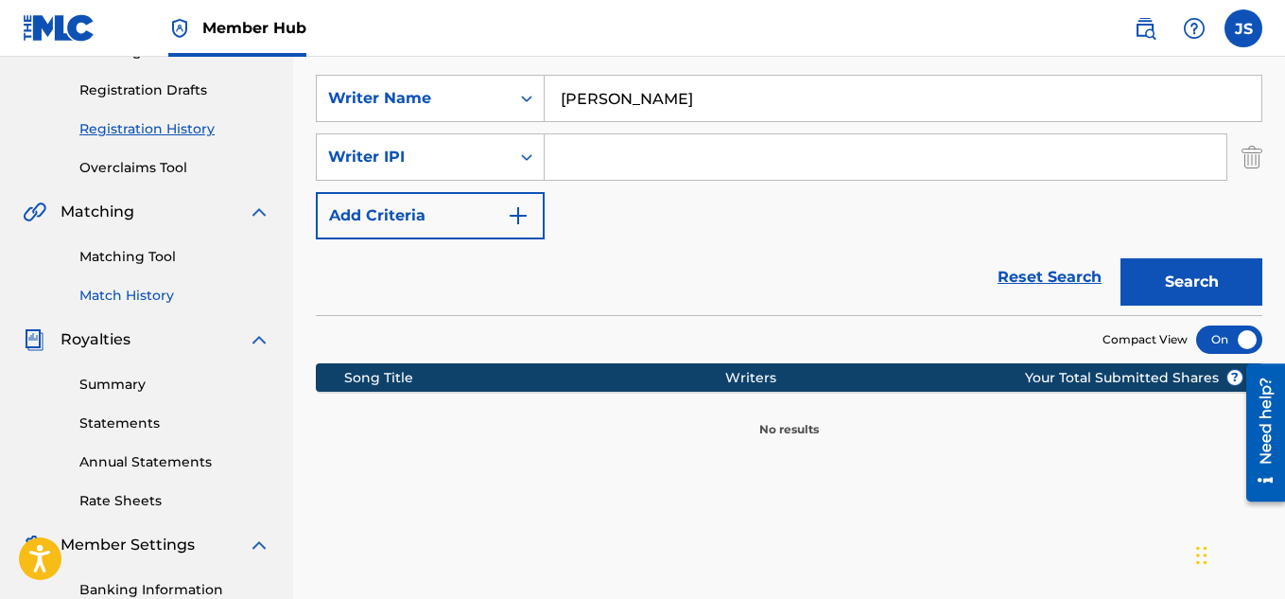
click at [133, 292] on link "Match History" at bounding box center [174, 296] width 191 height 20
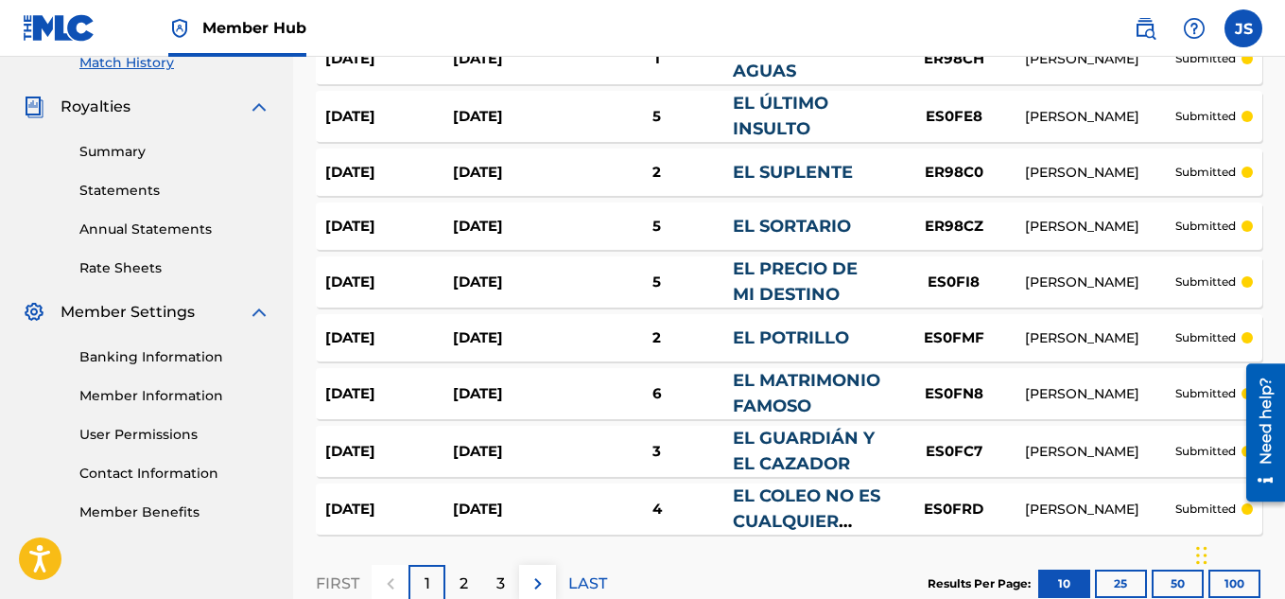
scroll to position [661, 0]
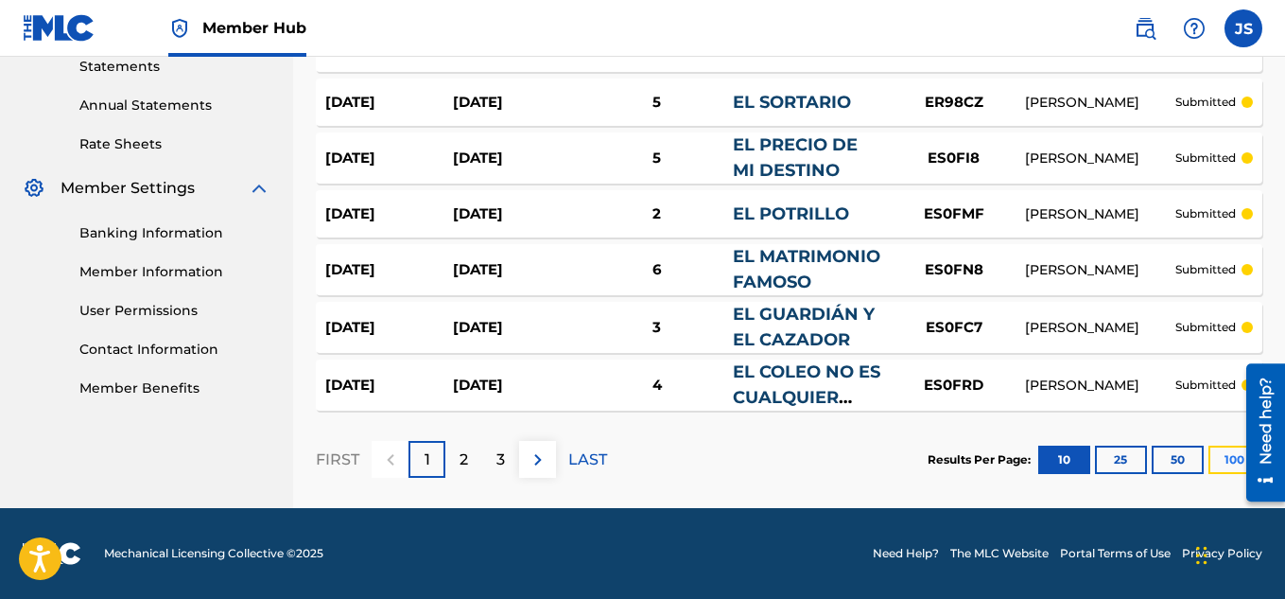
click at [1222, 465] on button "100" at bounding box center [1235, 459] width 52 height 28
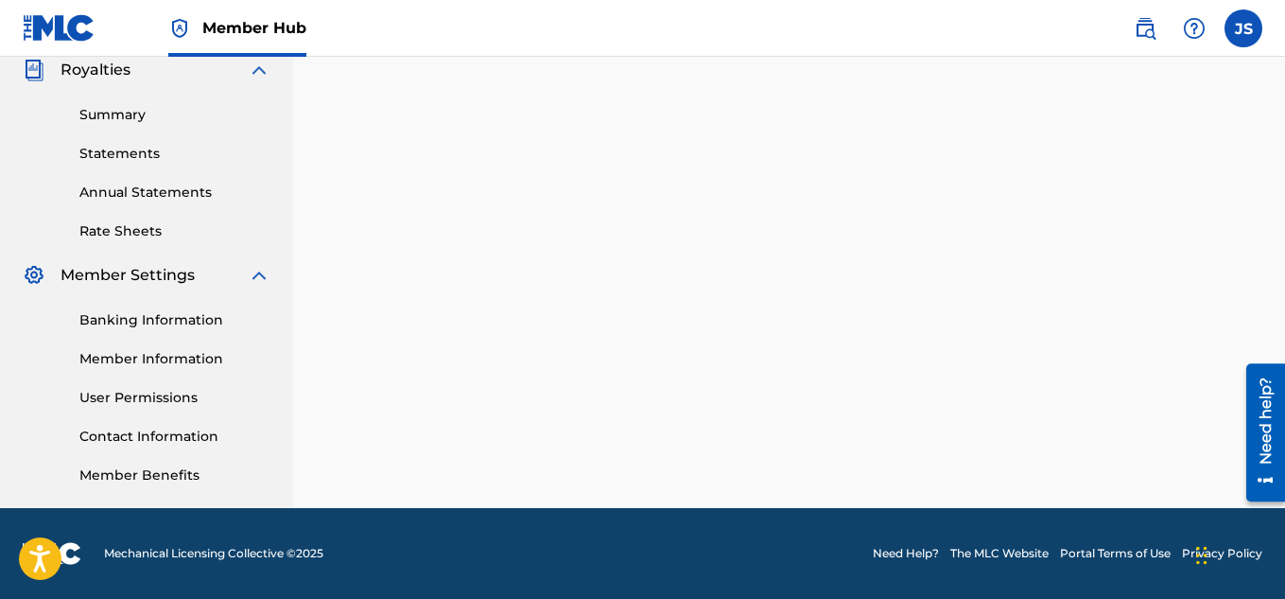
scroll to position [574, 0]
click at [1222, 465] on div "Match History Match History is a record of recent match suggestions that you've…" at bounding box center [789, 19] width 992 height 978
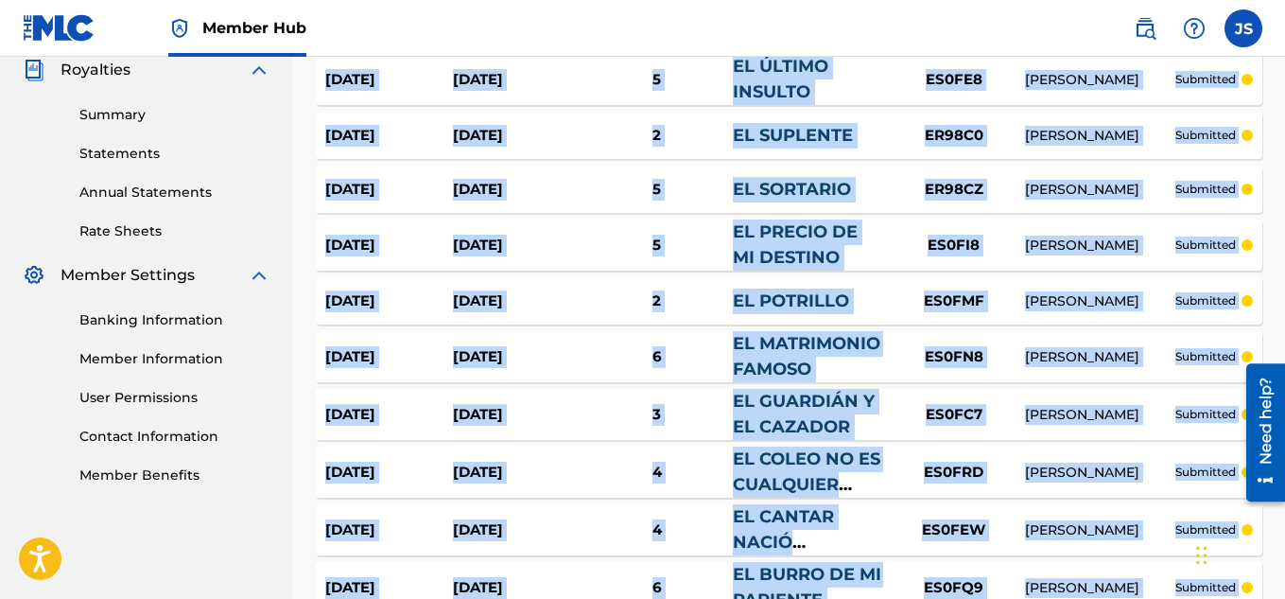
scroll to position [661, 0]
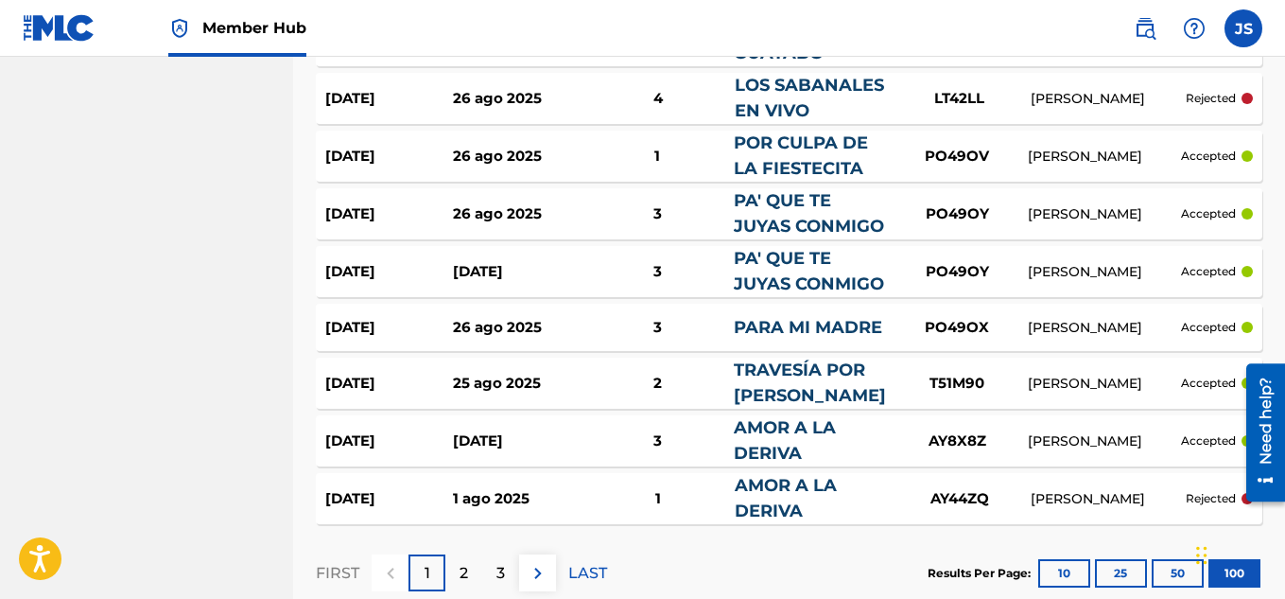
scroll to position [5811, 0]
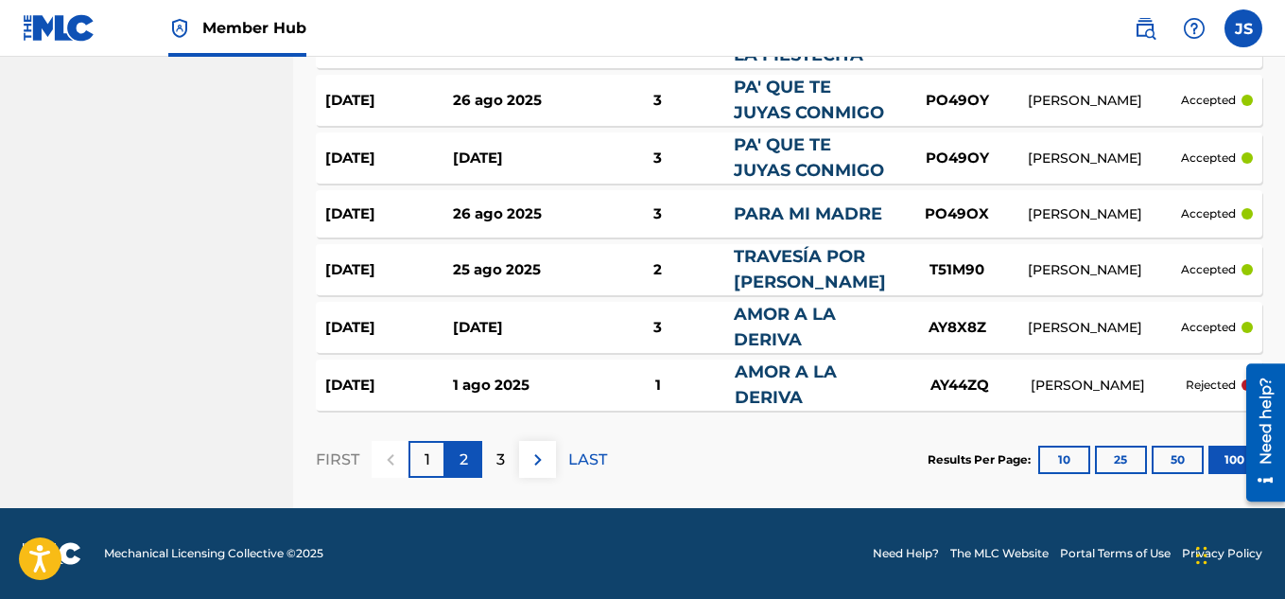
click at [458, 449] on div "2" at bounding box center [463, 459] width 37 height 37
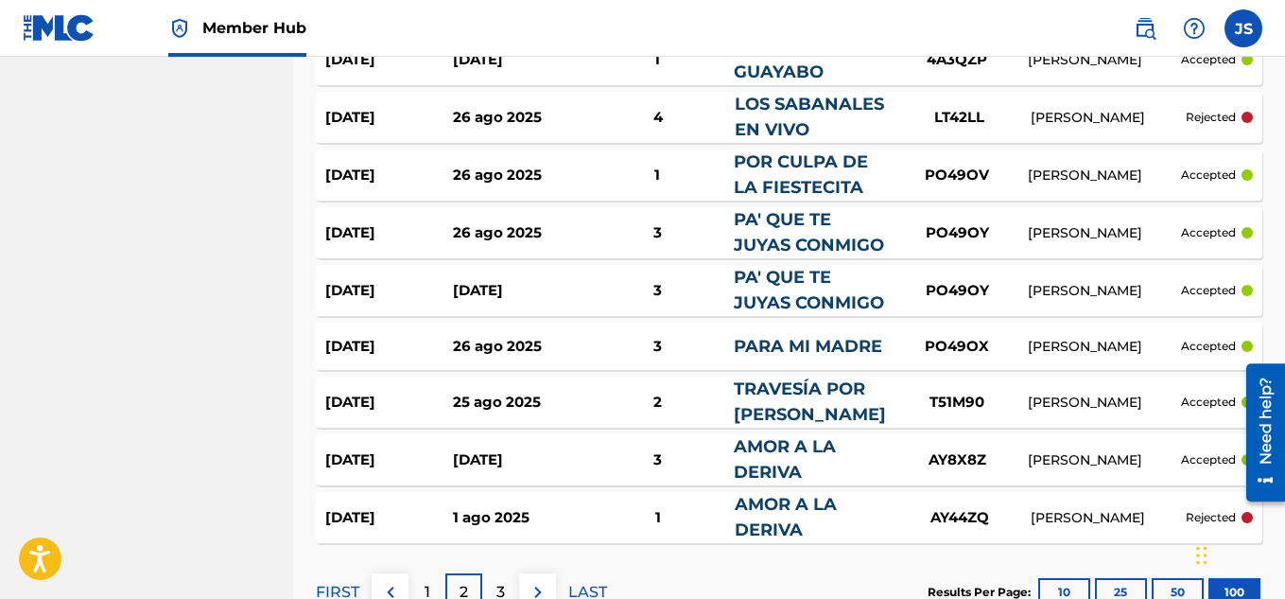
scroll to position [5722, 0]
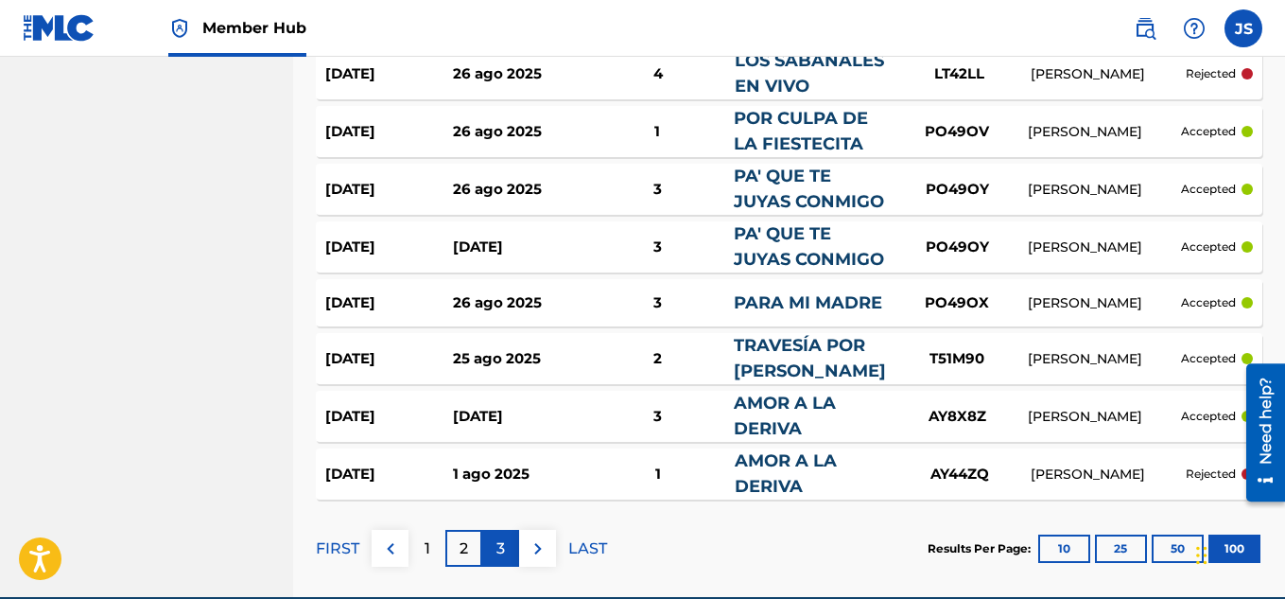
click at [495, 544] on div "3" at bounding box center [500, 548] width 37 height 37
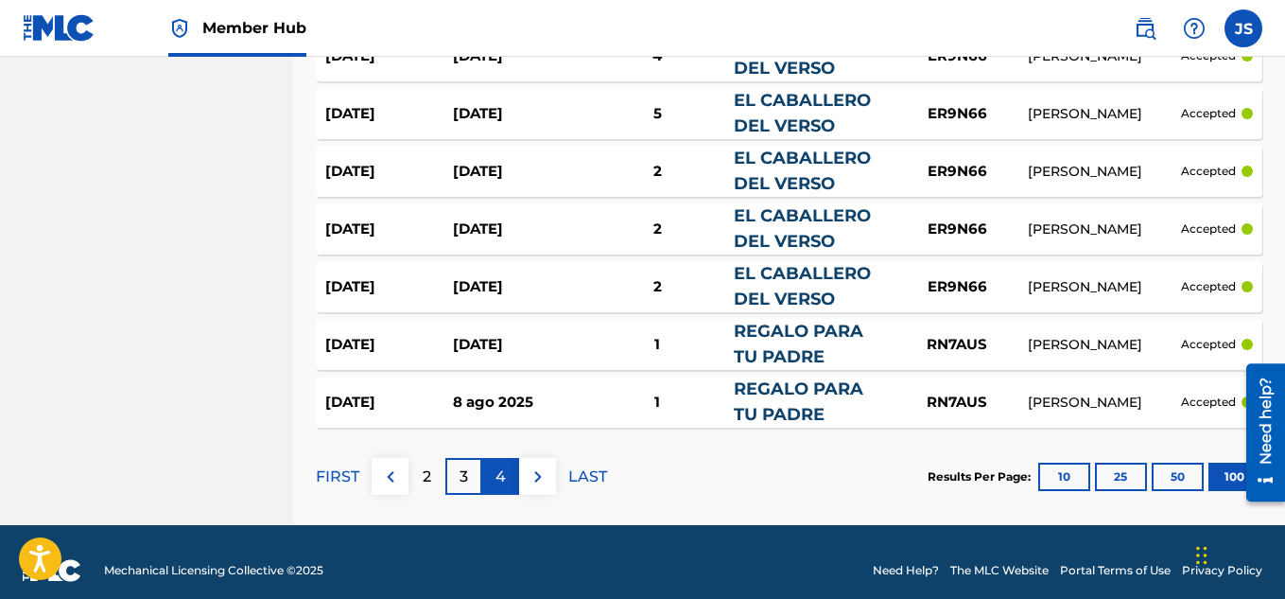
click at [507, 493] on div "4" at bounding box center [500, 476] width 37 height 37
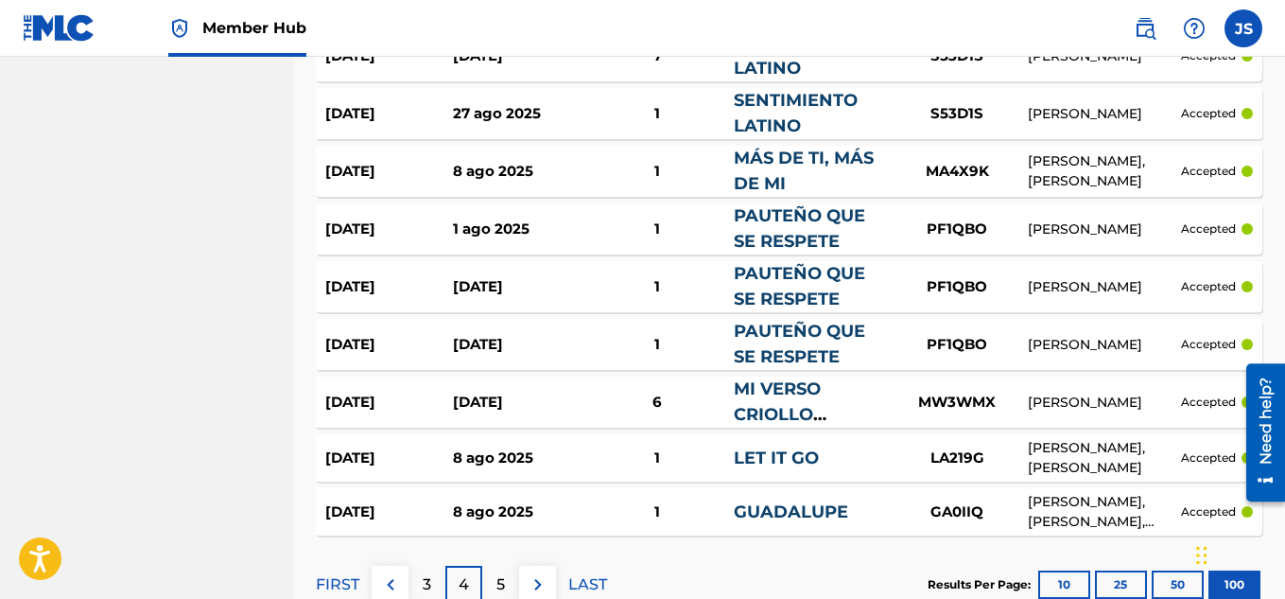
scroll to position [5761, 0]
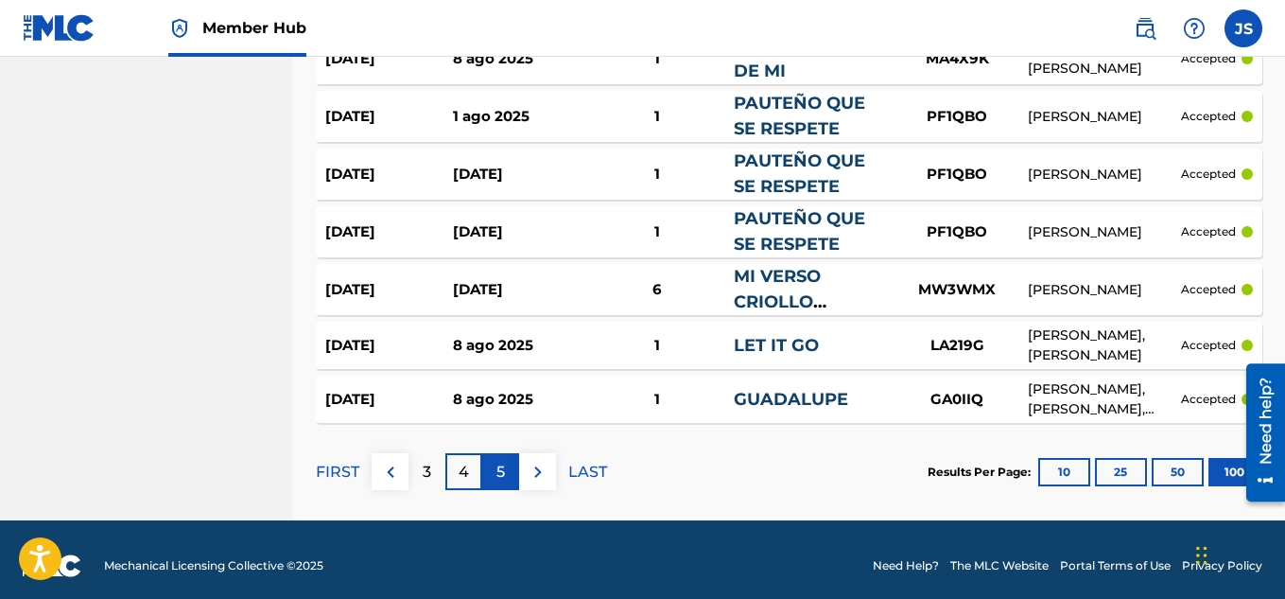
click at [510, 469] on div "5" at bounding box center [500, 471] width 37 height 37
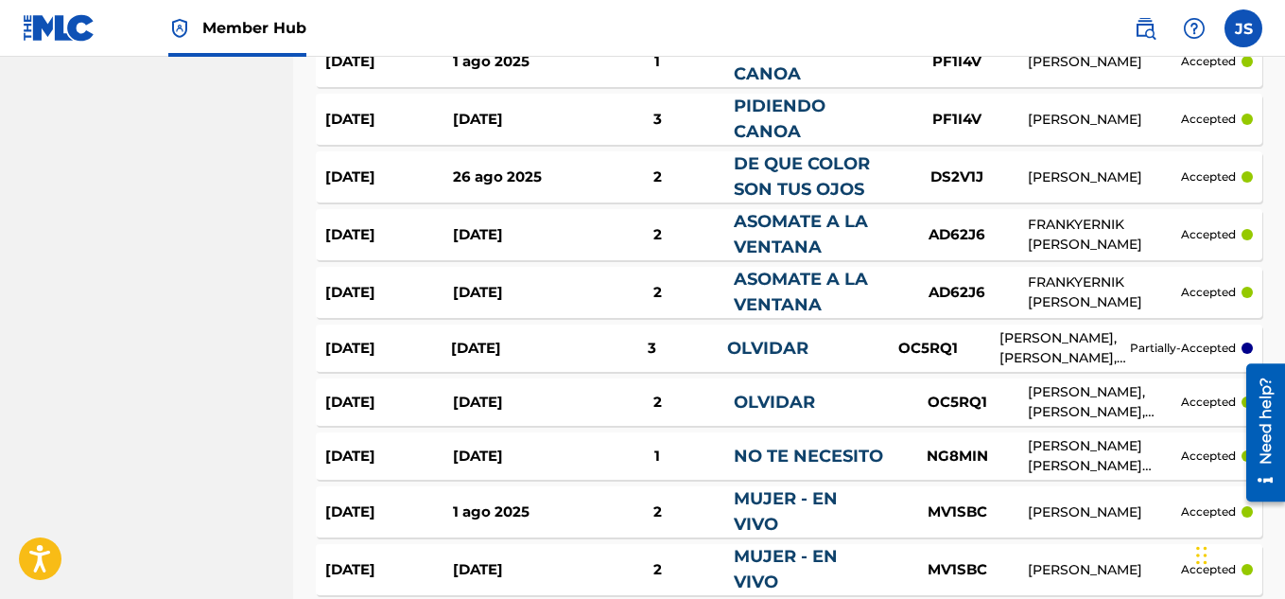
scroll to position [5770, 0]
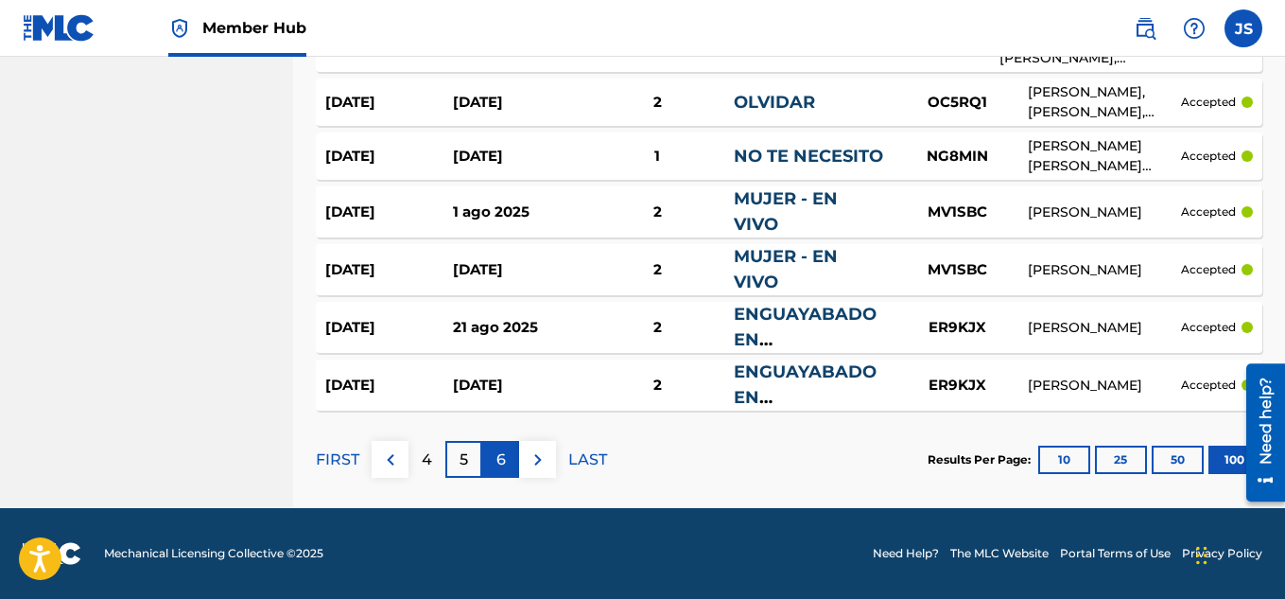
click at [499, 462] on p "6" at bounding box center [500, 459] width 9 height 23
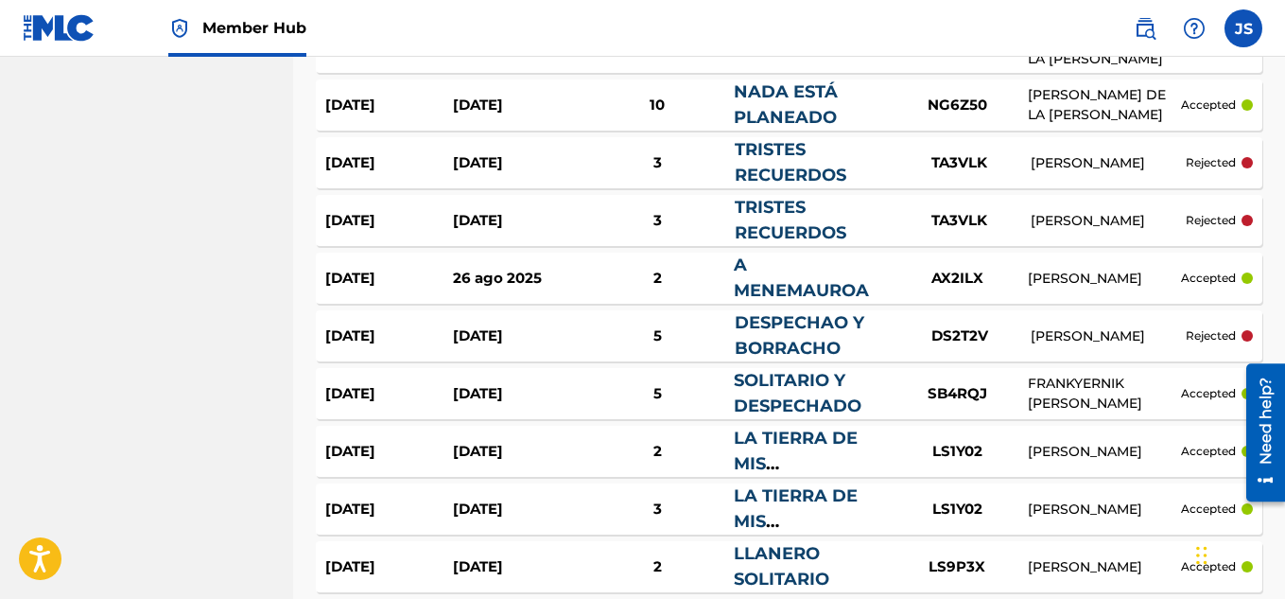
scroll to position [5811, 0]
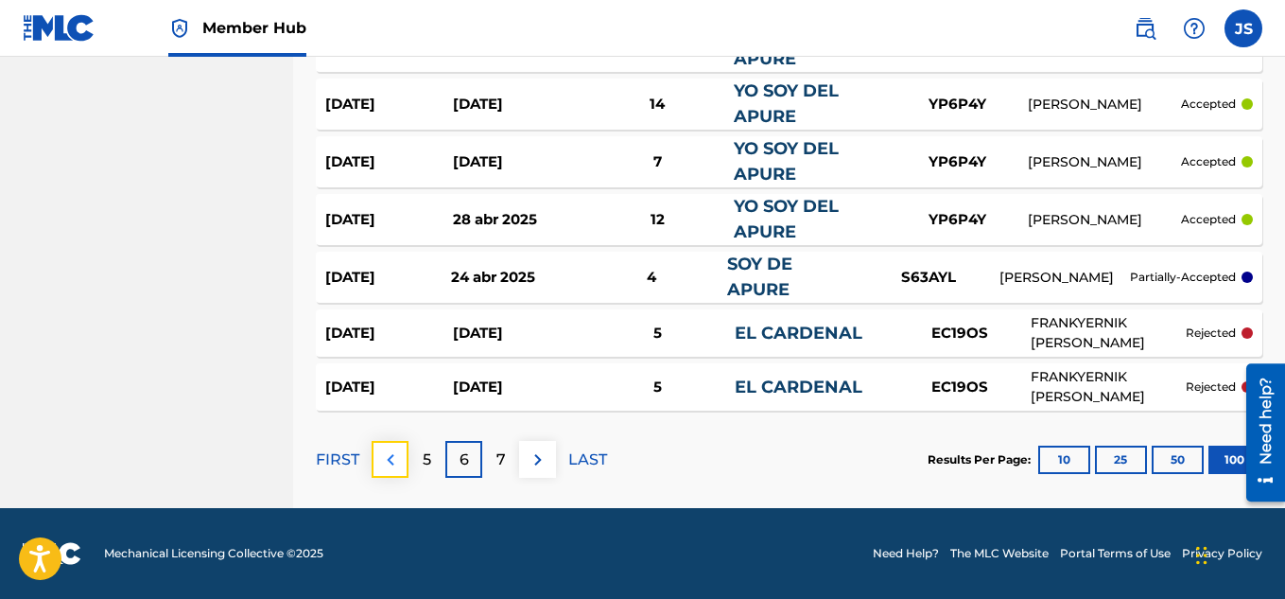
click at [379, 467] on img at bounding box center [390, 459] width 23 height 23
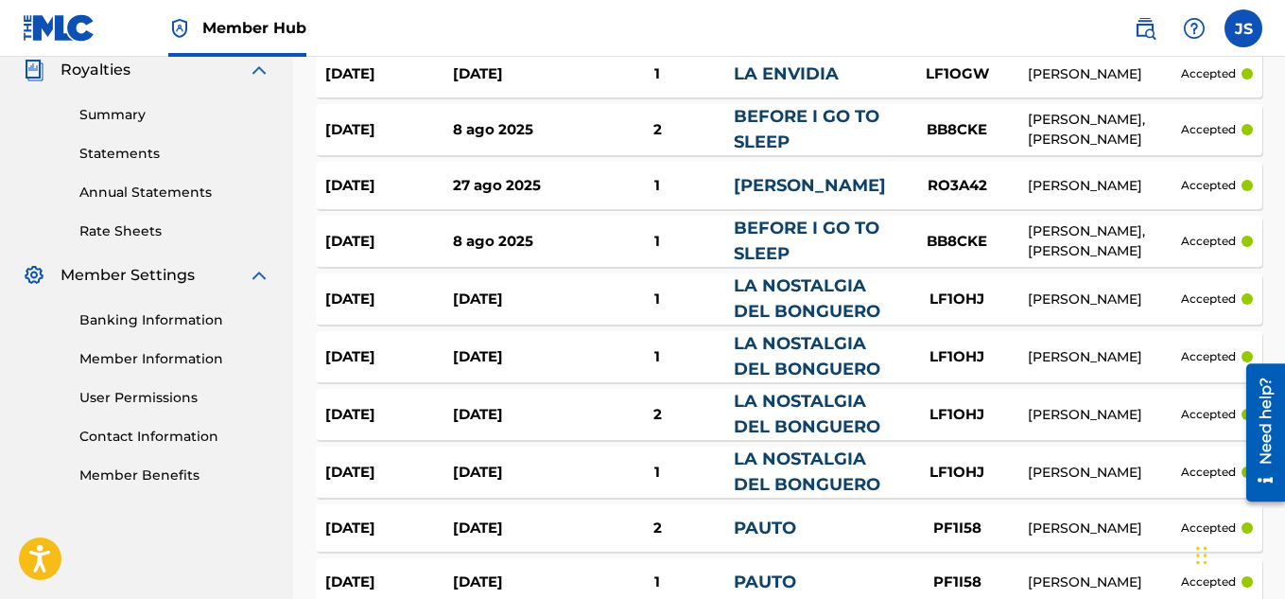
scroll to position [5770, 0]
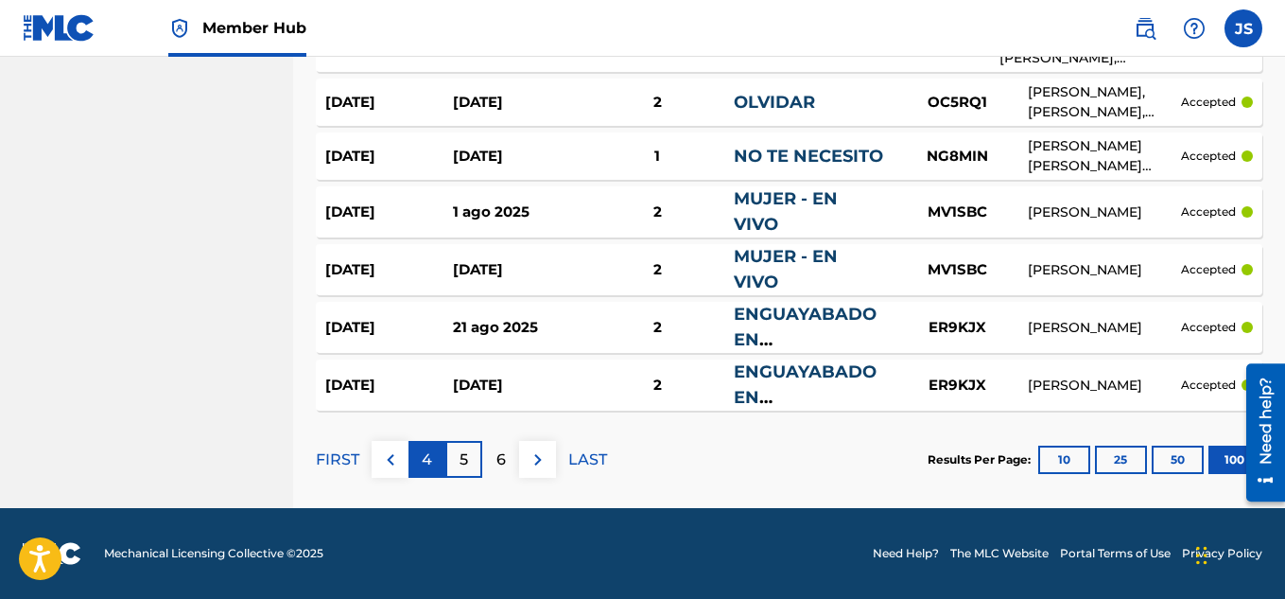
click at [430, 465] on p "4" at bounding box center [427, 459] width 10 height 23
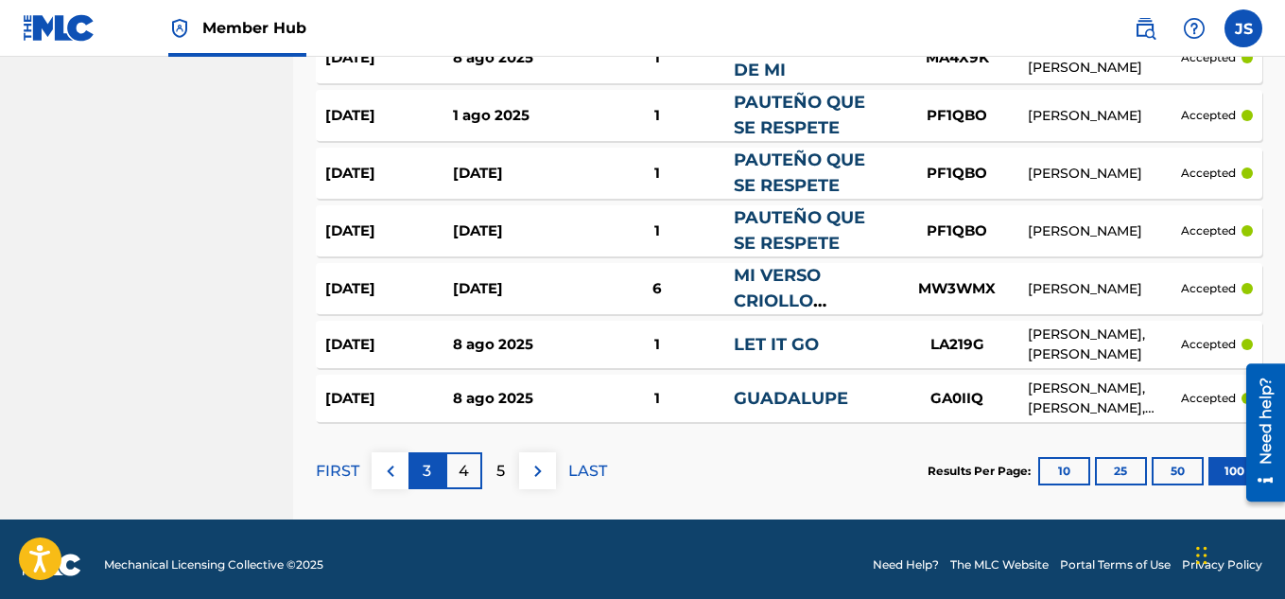
click at [429, 460] on p "3" at bounding box center [427, 471] width 9 height 23
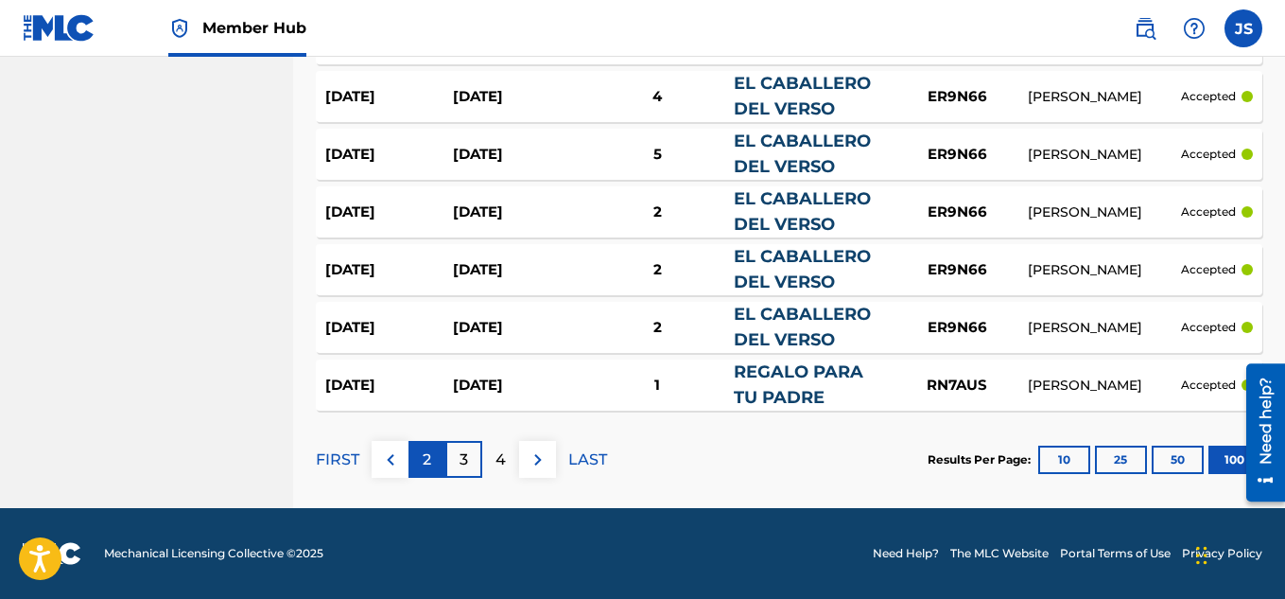
click at [423, 470] on p "2" at bounding box center [427, 459] width 9 height 23
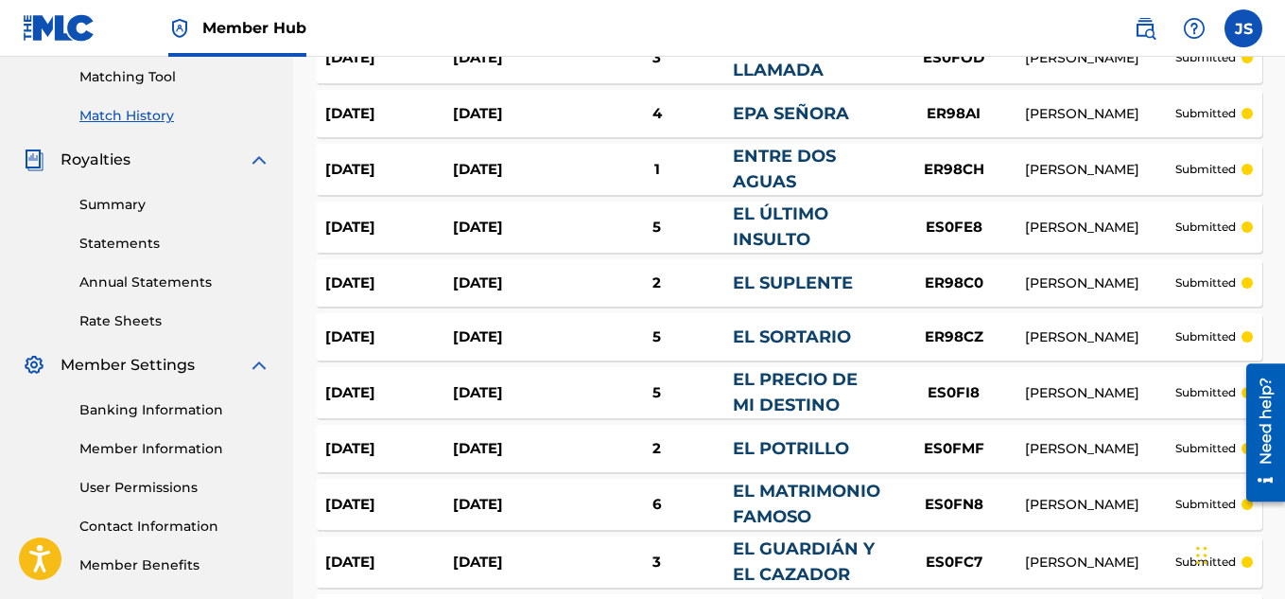
scroll to position [535, 0]
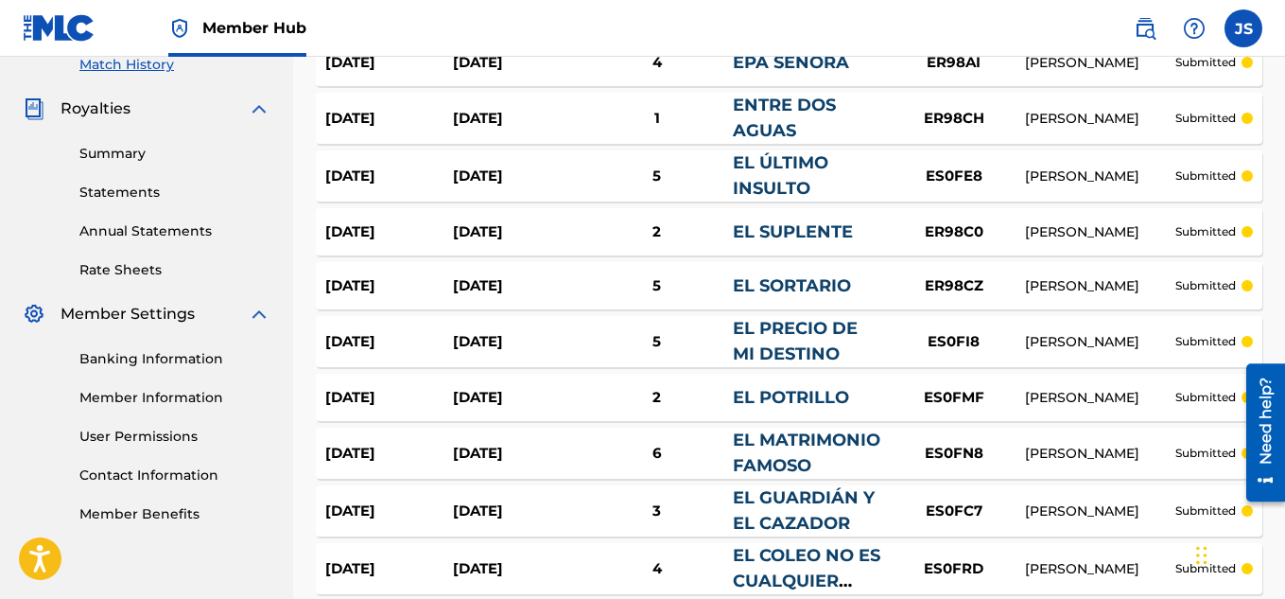
drag, startPoint x: 714, startPoint y: 234, endPoint x: 566, endPoint y: 301, distance: 163.0
click at [566, 301] on div "30 sept 2025 30 sept 2025 5 EL SORTARIO ER98CZ RAFAEL ELIGIO PÉREZ submitted" at bounding box center [789, 285] width 947 height 47
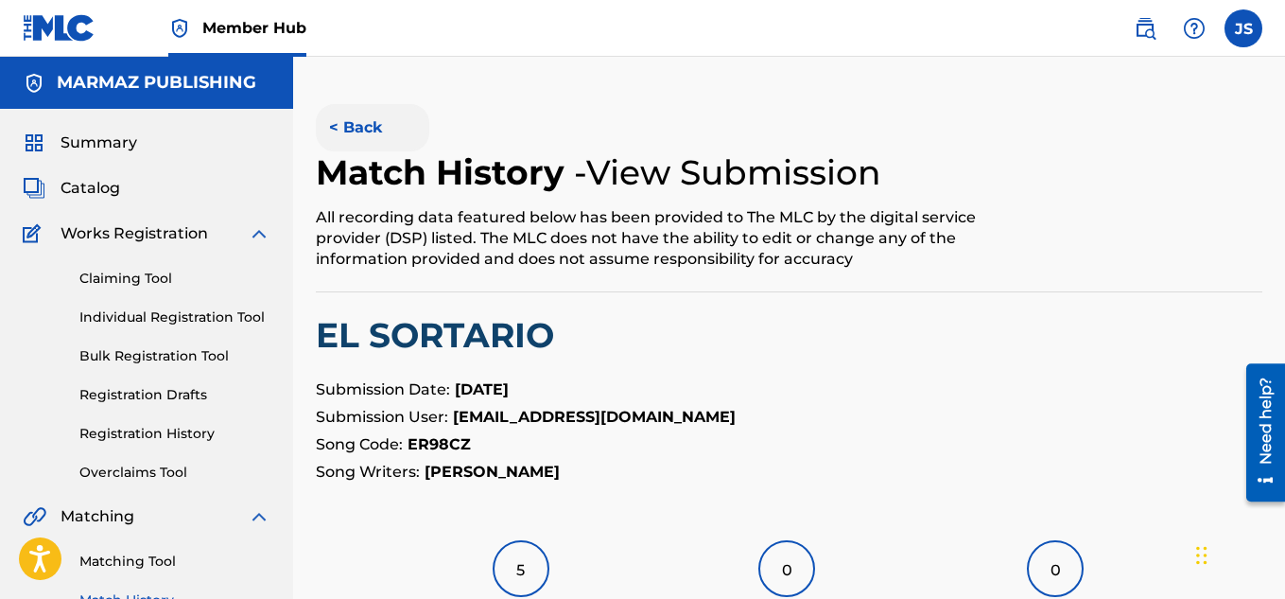
click at [373, 131] on button "< Back" at bounding box center [372, 127] width 113 height 47
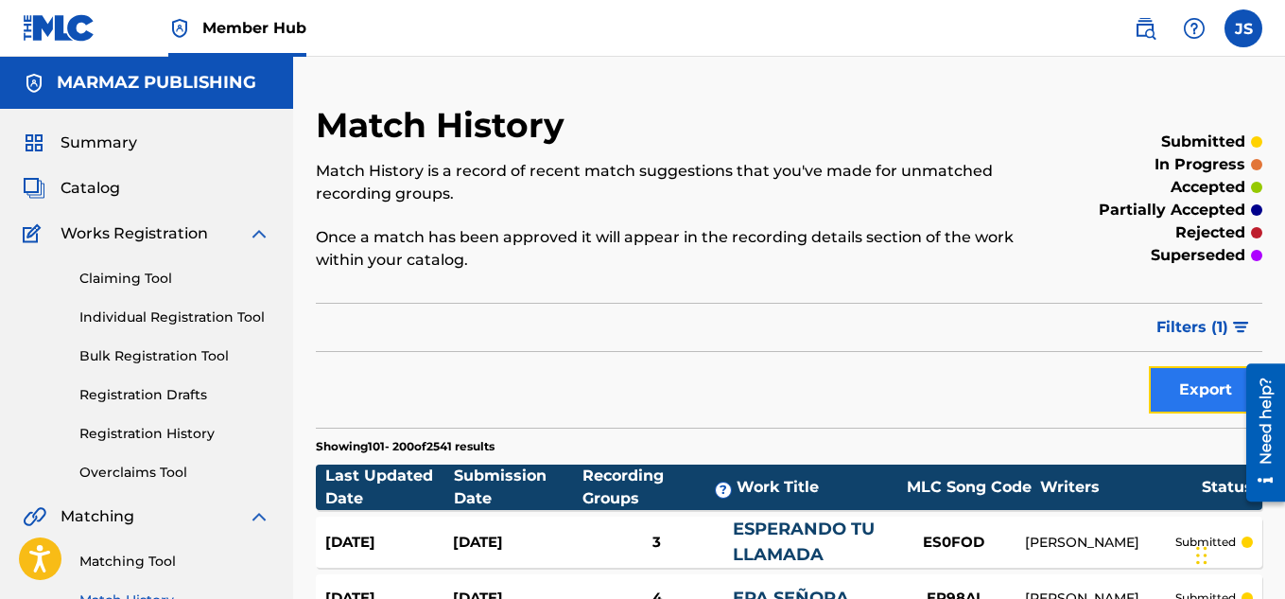
click at [1183, 378] on button "Export" at bounding box center [1205, 389] width 113 height 47
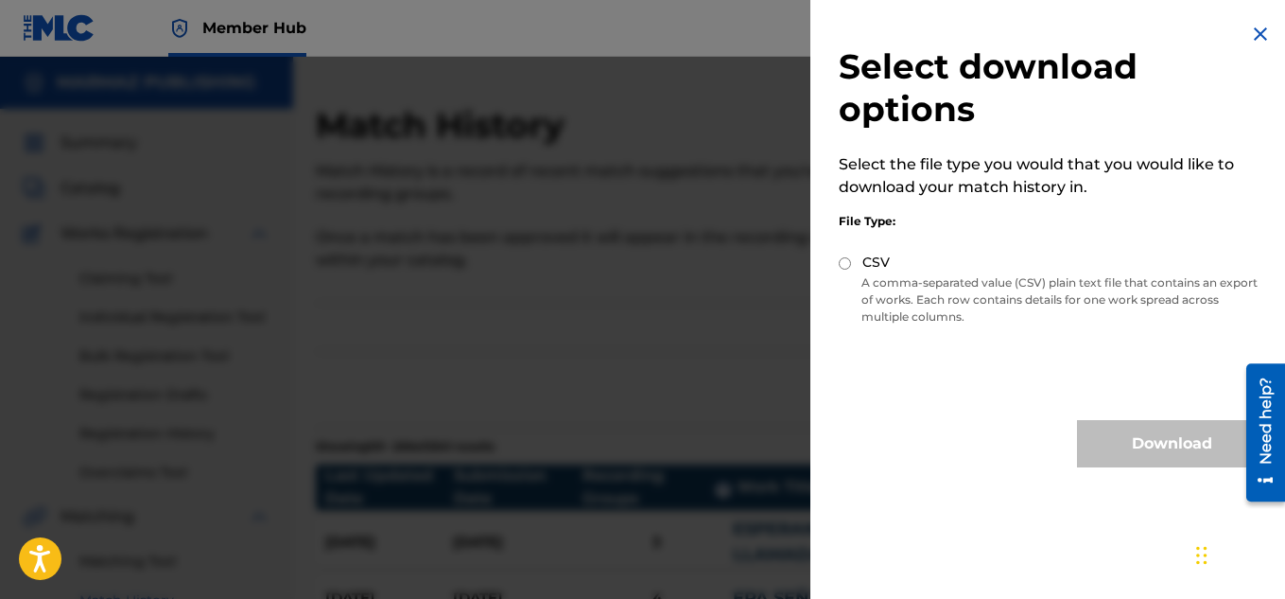
click at [1259, 31] on img at bounding box center [1260, 34] width 23 height 23
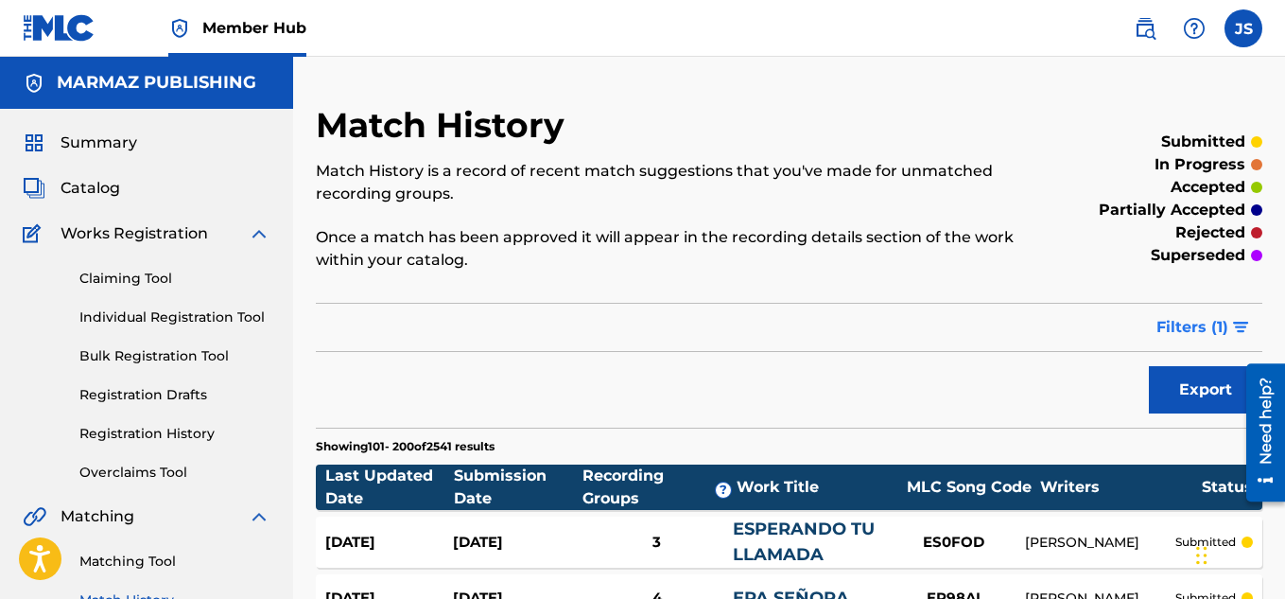
click at [1191, 329] on span "Filters ( 1 )" at bounding box center [1193, 327] width 72 height 23
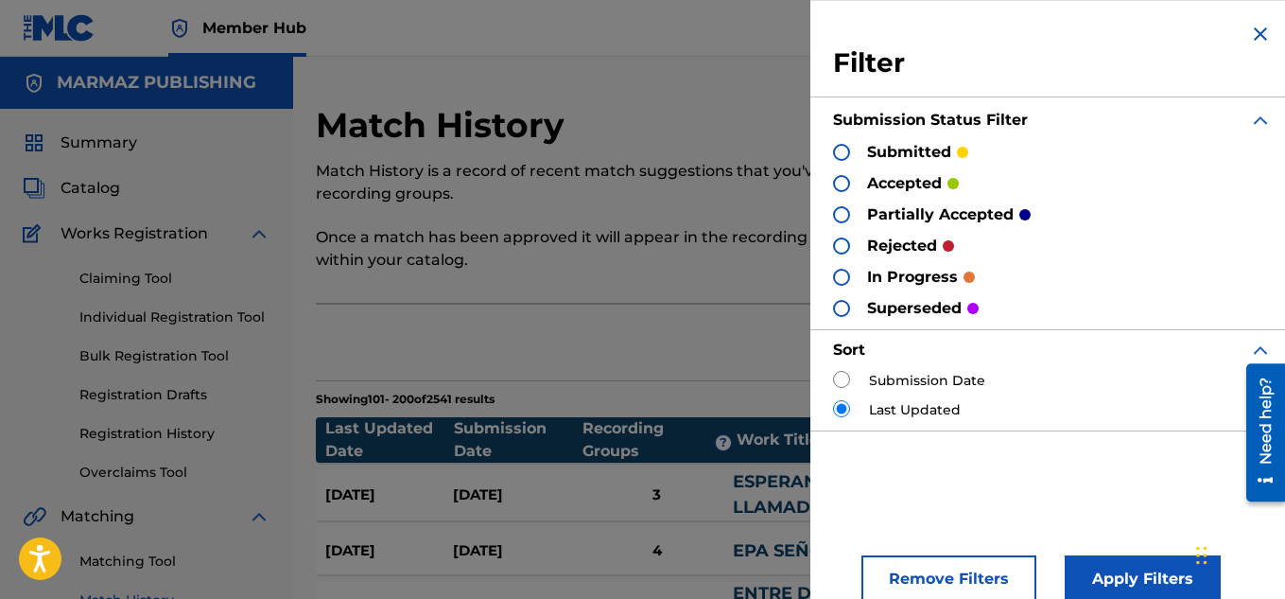
click at [844, 152] on div at bounding box center [841, 152] width 17 height 17
click at [844, 152] on img at bounding box center [841, 152] width 13 height 13
click at [841, 151] on div at bounding box center [841, 152] width 17 height 17
click at [835, 248] on div at bounding box center [841, 245] width 17 height 17
click at [839, 276] on div at bounding box center [841, 277] width 17 height 17
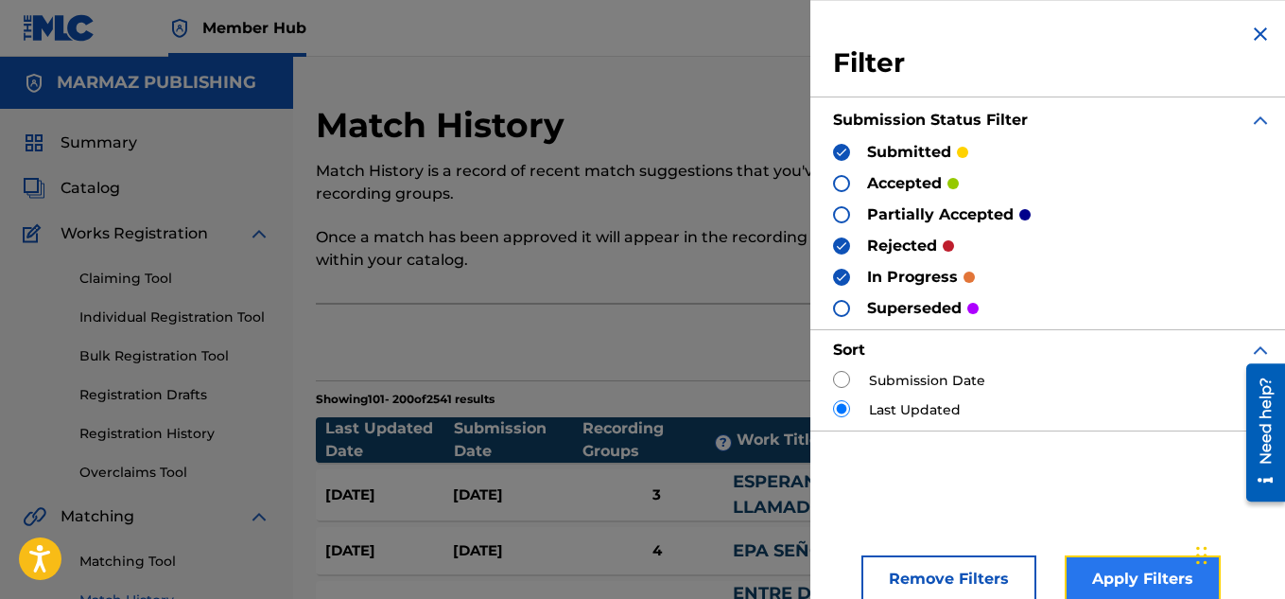
click at [1098, 566] on button "Apply Filters" at bounding box center [1143, 578] width 156 height 47
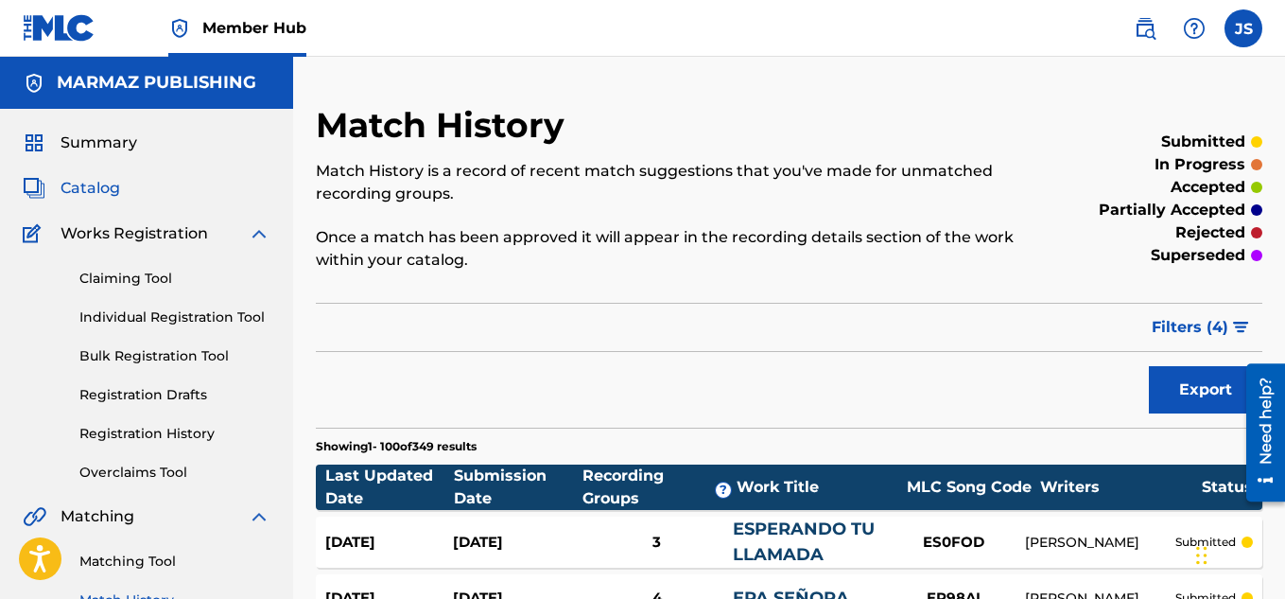
drag, startPoint x: 116, startPoint y: 176, endPoint x: 99, endPoint y: 183, distance: 18.6
click at [99, 183] on div "Summary Catalog Works Registration Claiming Tool Individual Registration Tool B…" at bounding box center [146, 595] width 293 height 973
click at [99, 183] on span "Catalog" at bounding box center [91, 188] width 60 height 23
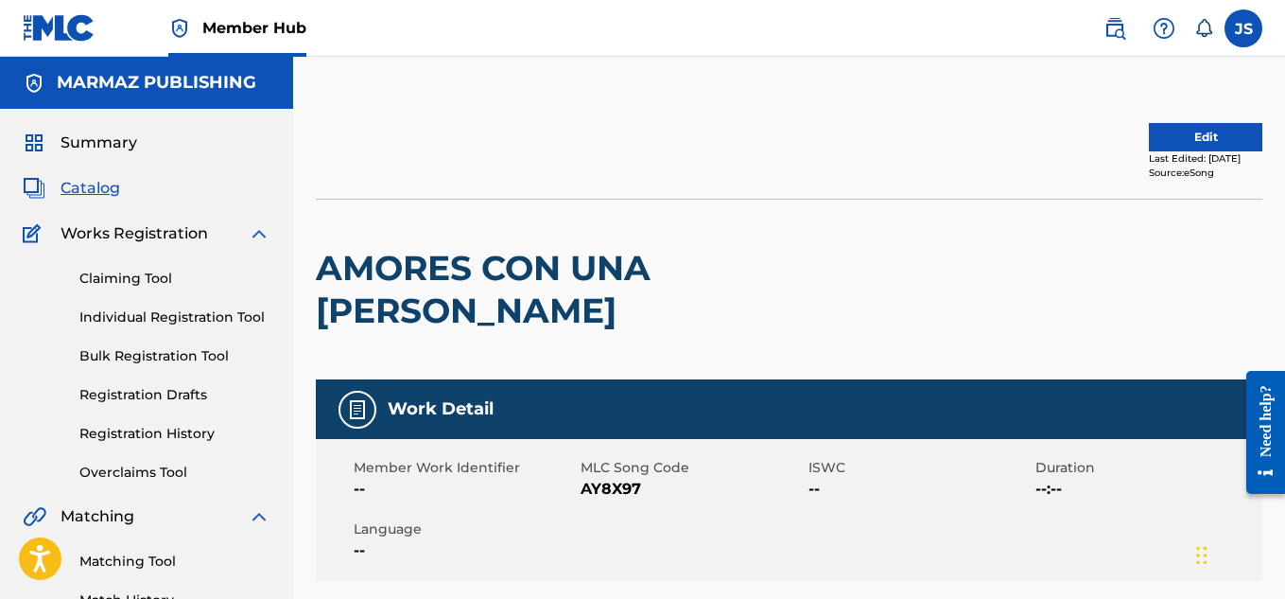
scroll to position [87, 0]
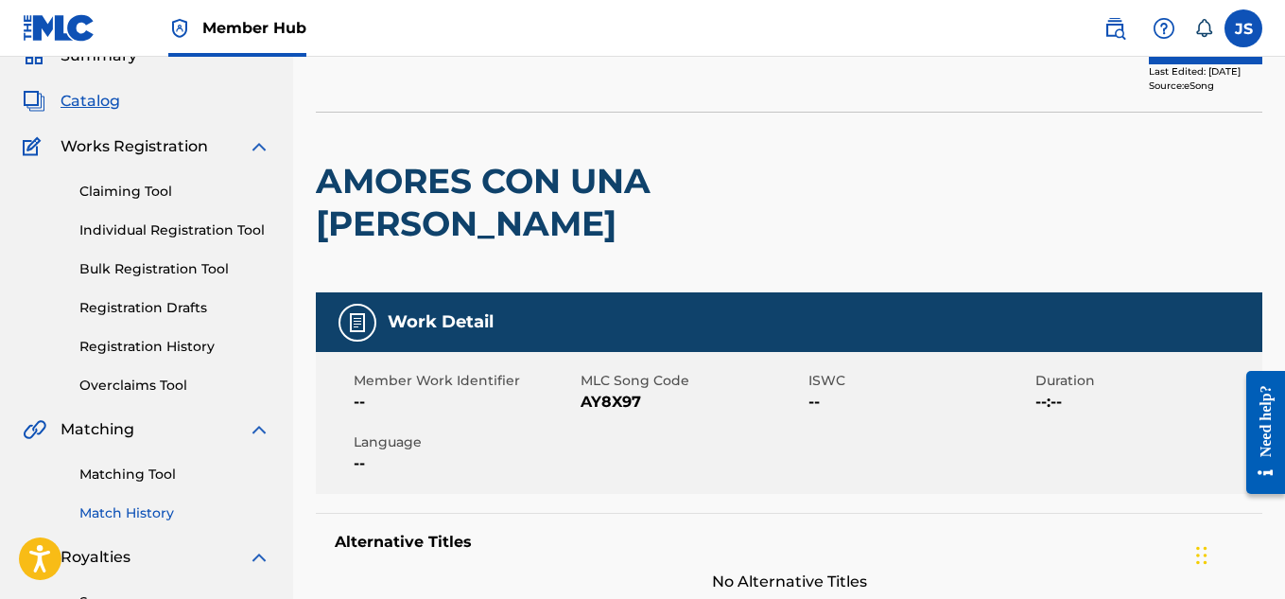
click at [131, 521] on link "Match History" at bounding box center [174, 513] width 191 height 20
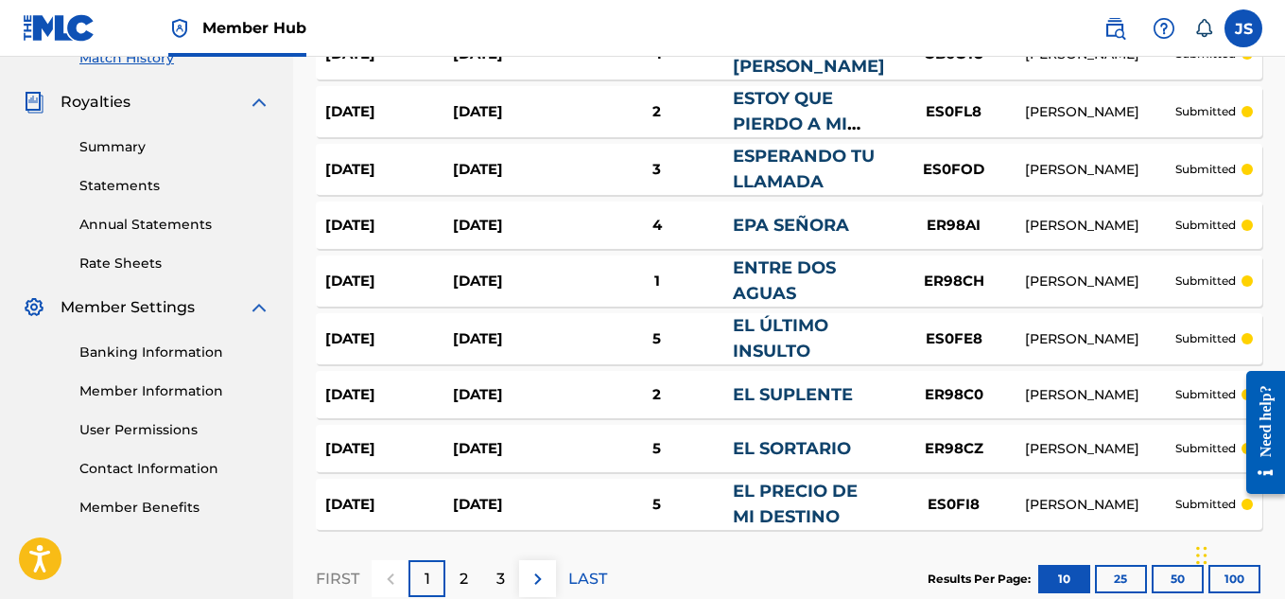
scroll to position [661, 0]
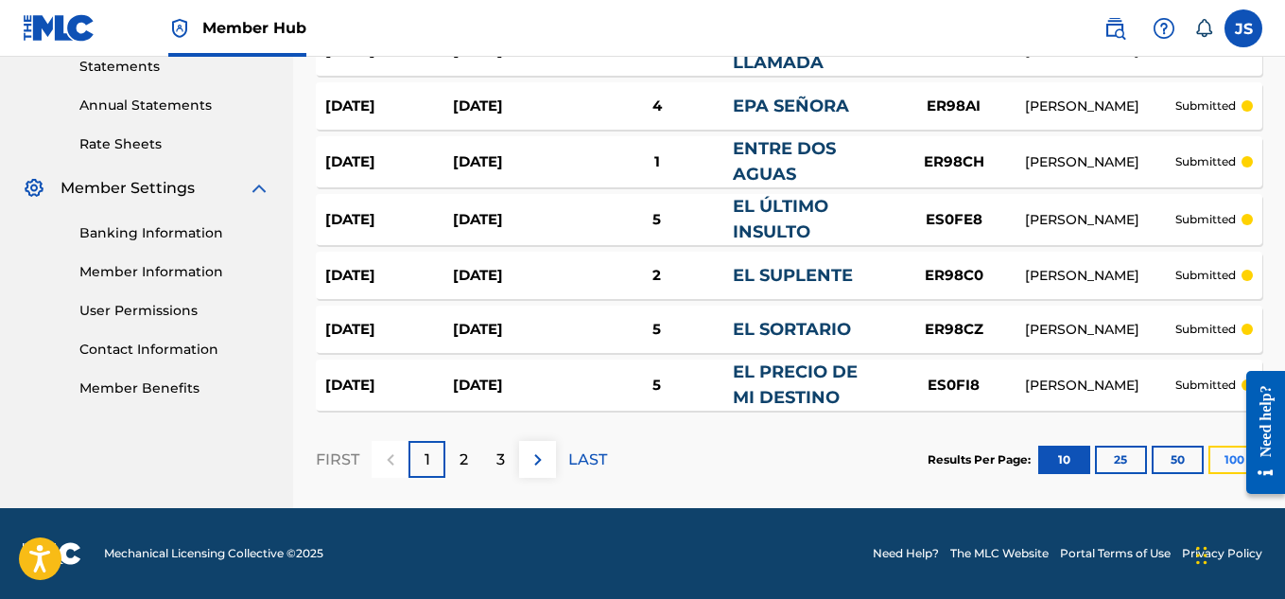
click at [1224, 462] on button "100" at bounding box center [1235, 459] width 52 height 28
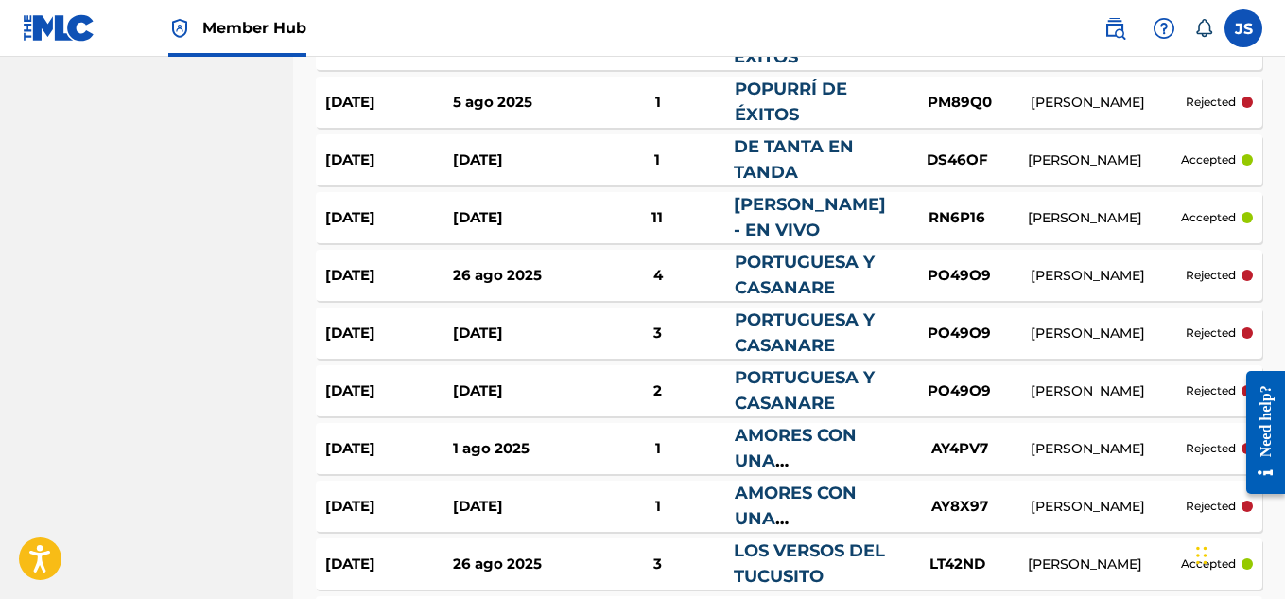
scroll to position [4943, 0]
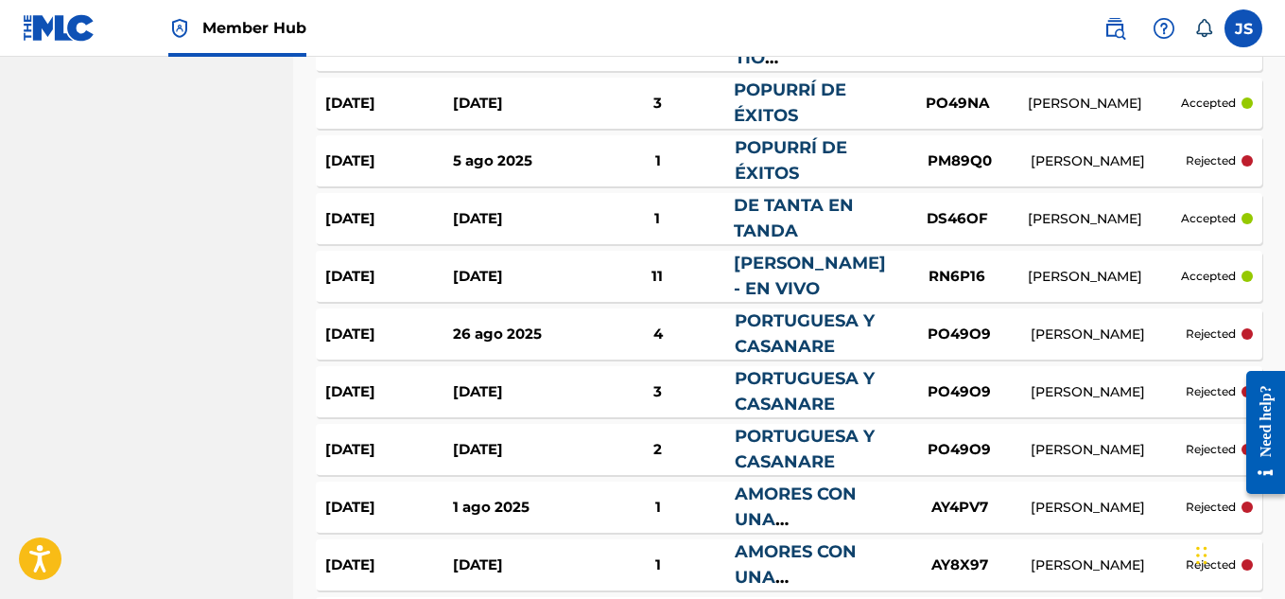
click at [1069, 338] on div "OLINDO JOSE RAMIREZ" at bounding box center [1108, 334] width 155 height 20
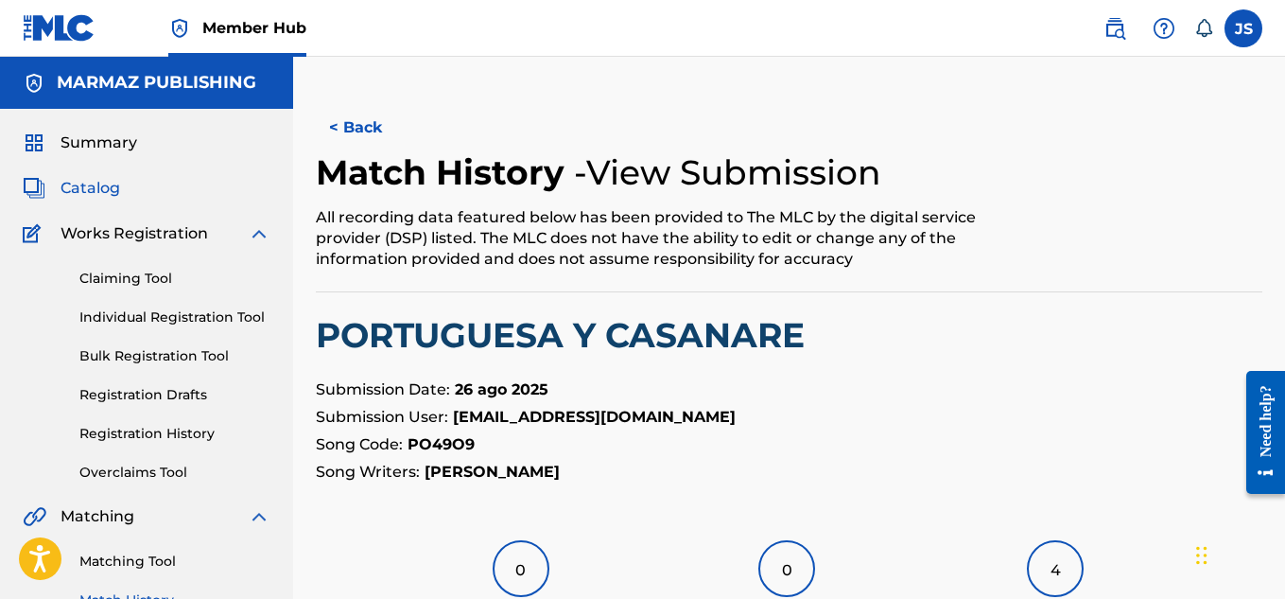
click at [119, 189] on span "Catalog" at bounding box center [91, 188] width 60 height 23
